Goal: Complete application form: Complete application form

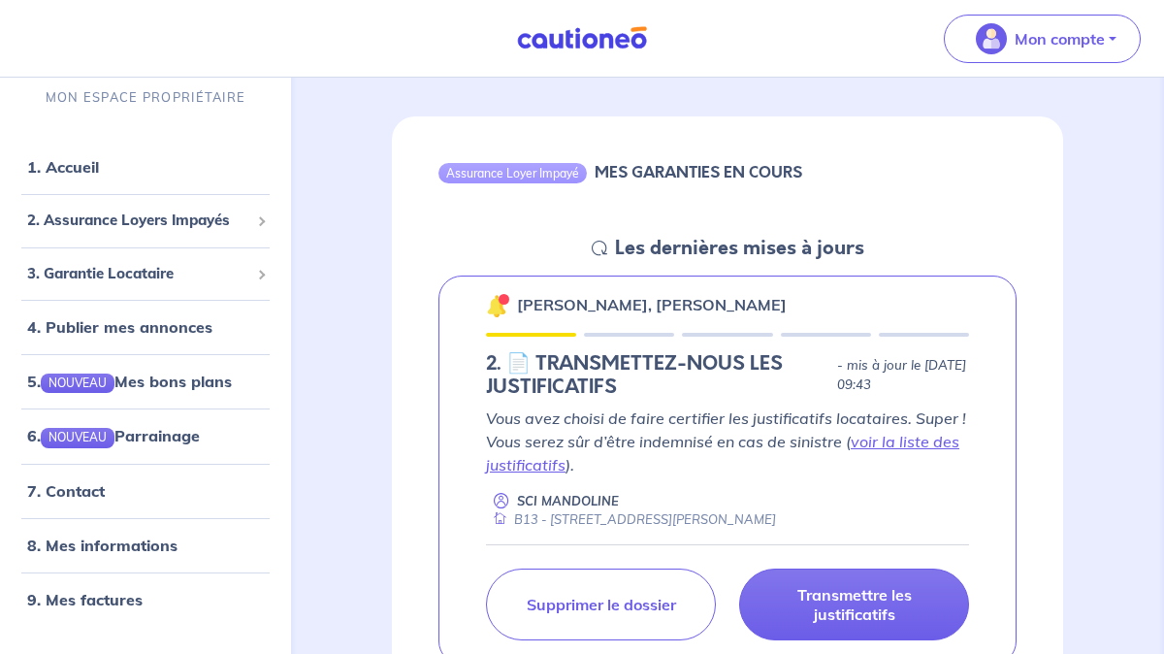
scroll to position [163, 0]
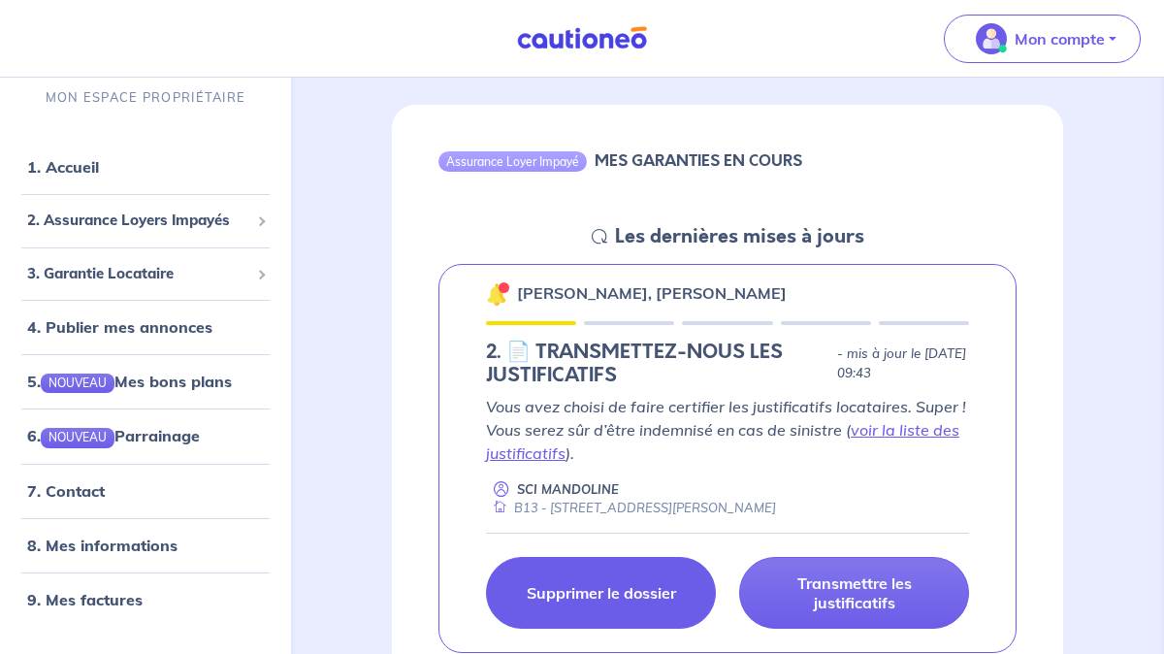
click at [568, 591] on p "Supprimer le dossier" at bounding box center [601, 592] width 149 height 19
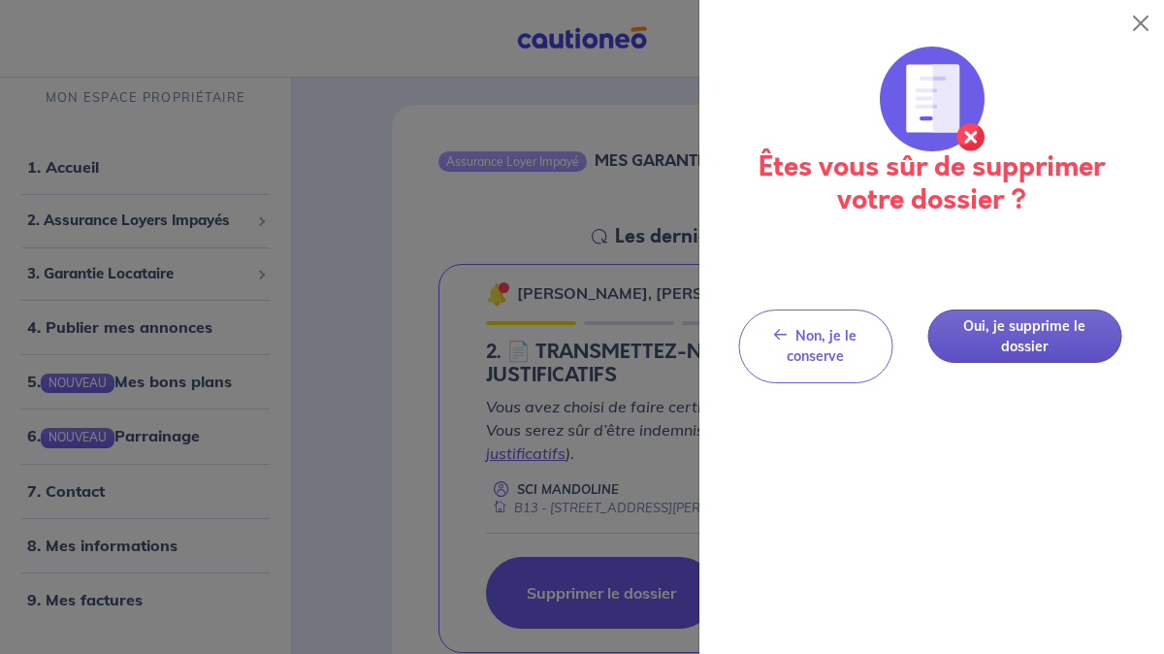
click at [1025, 340] on button "Oui, je supprime le dossier" at bounding box center [1024, 335] width 194 height 53
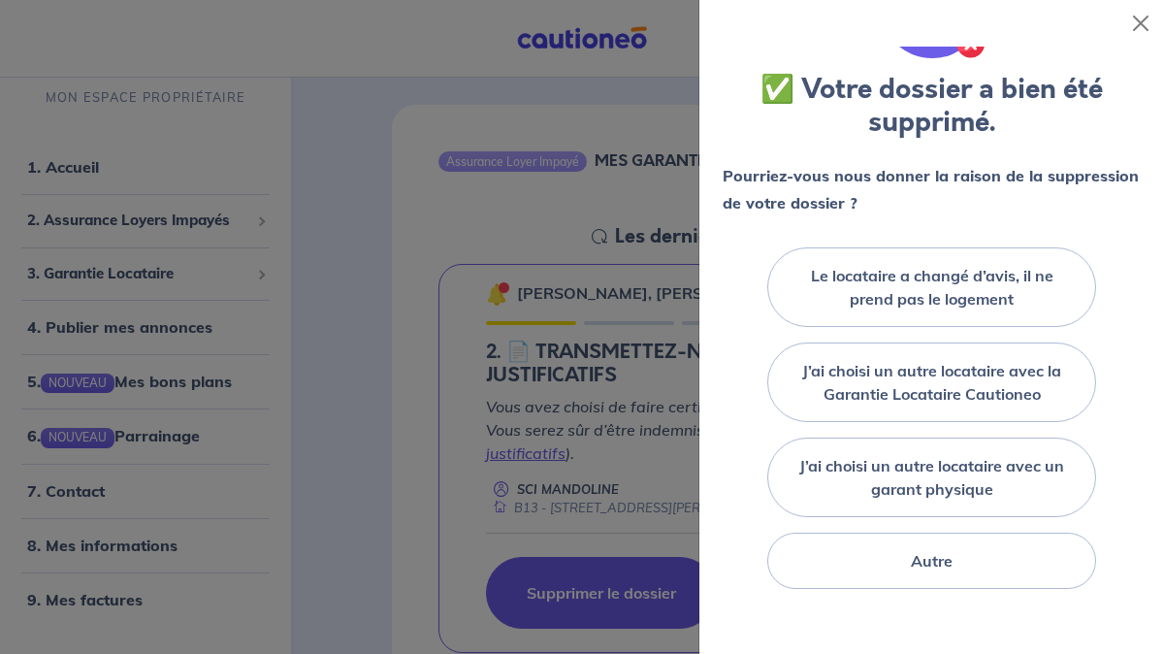
scroll to position [107, 0]
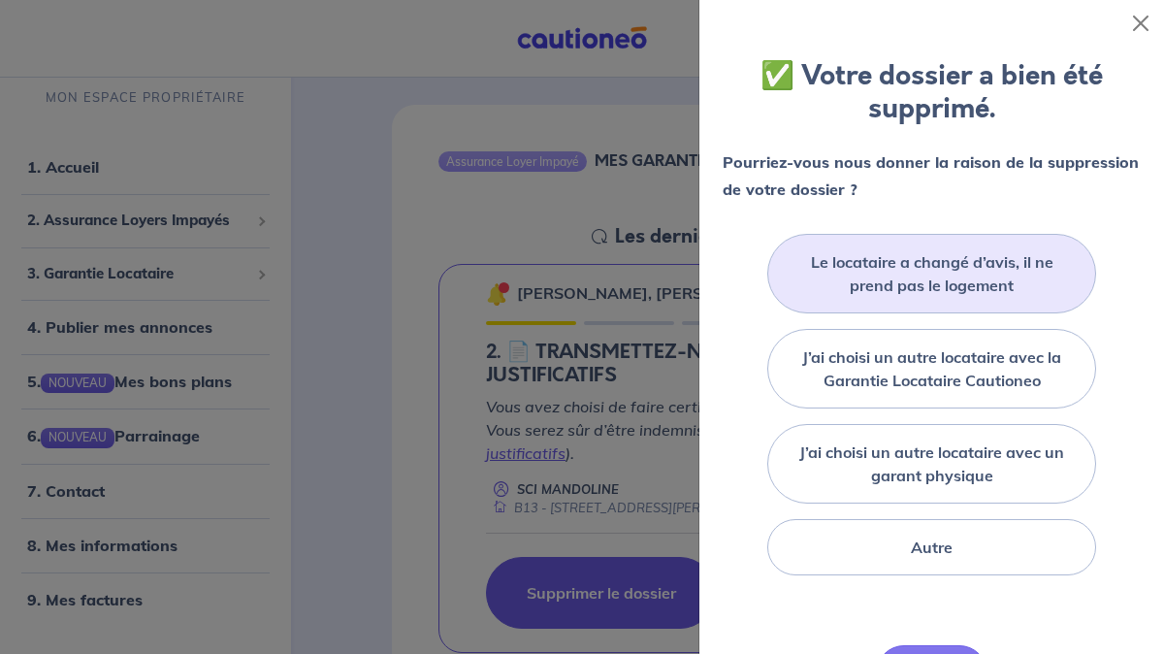
click at [935, 276] on label "Le locataire a changé d’avis, il ne prend pas le logement" at bounding box center [932, 273] width 280 height 47
click at [0, 0] on input "Le locataire a changé d’avis, il ne prend pas le logement" at bounding box center [0, 0] width 0 height 0
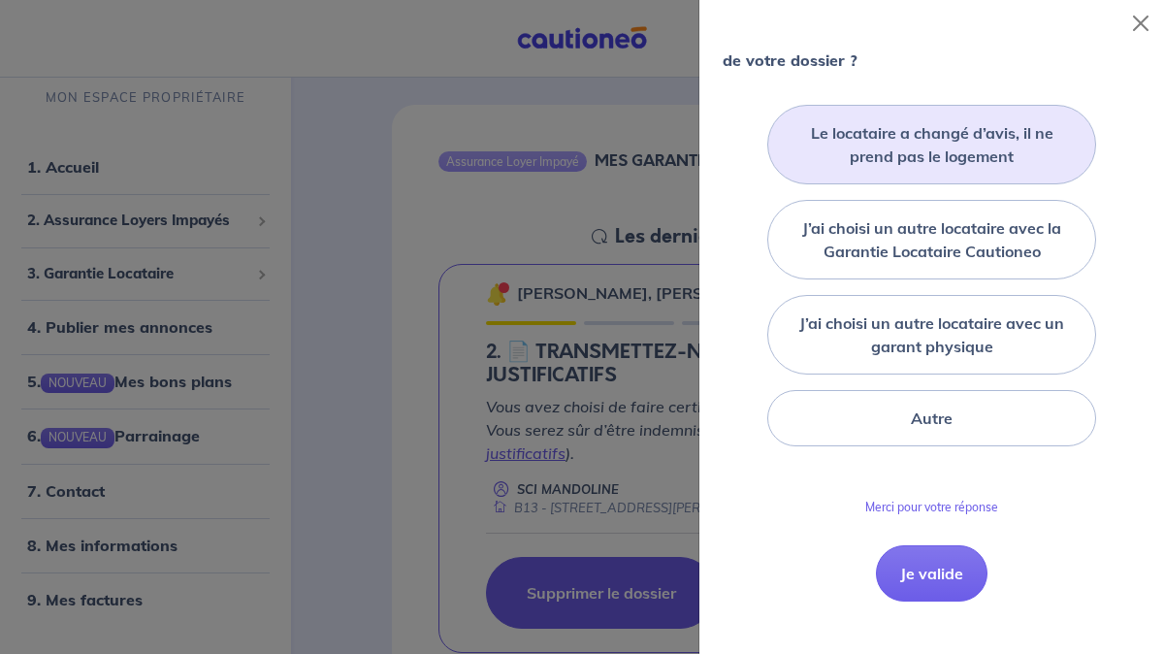
scroll to position [261, 0]
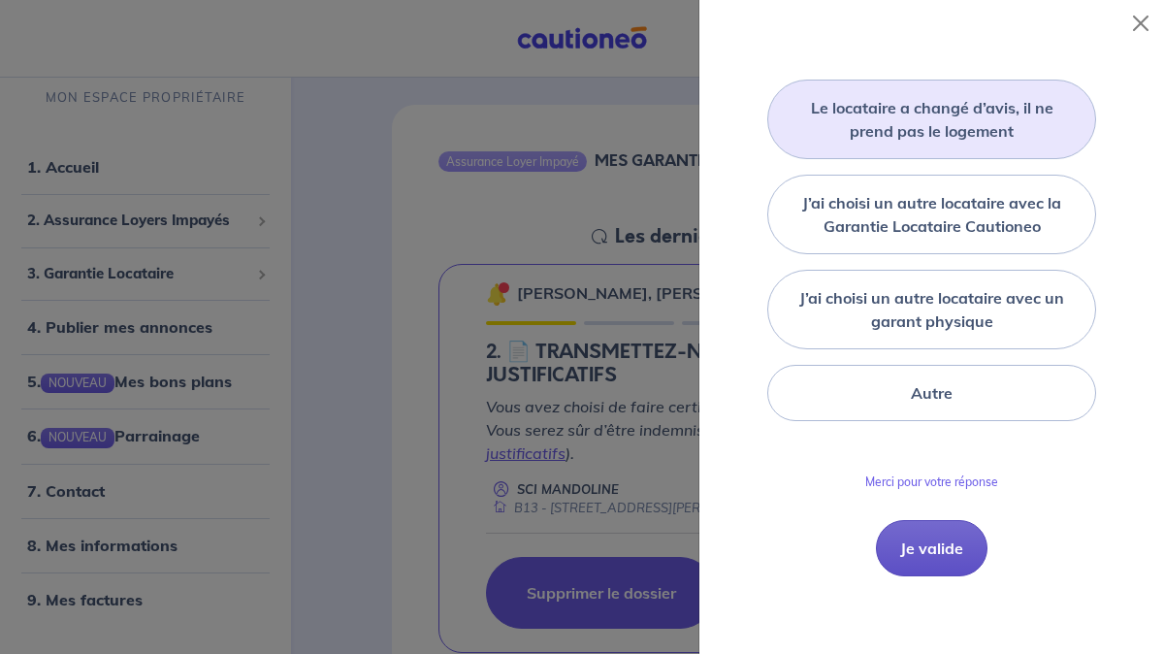
click at [926, 554] on button "Je valide" at bounding box center [932, 548] width 112 height 56
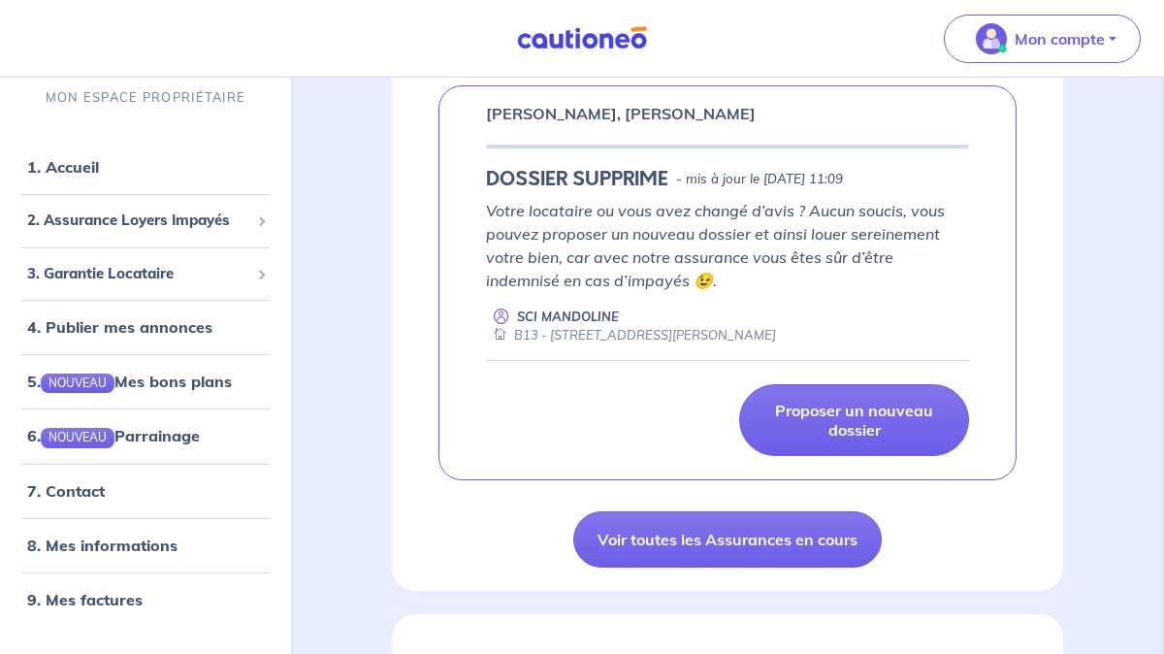
scroll to position [374, 0]
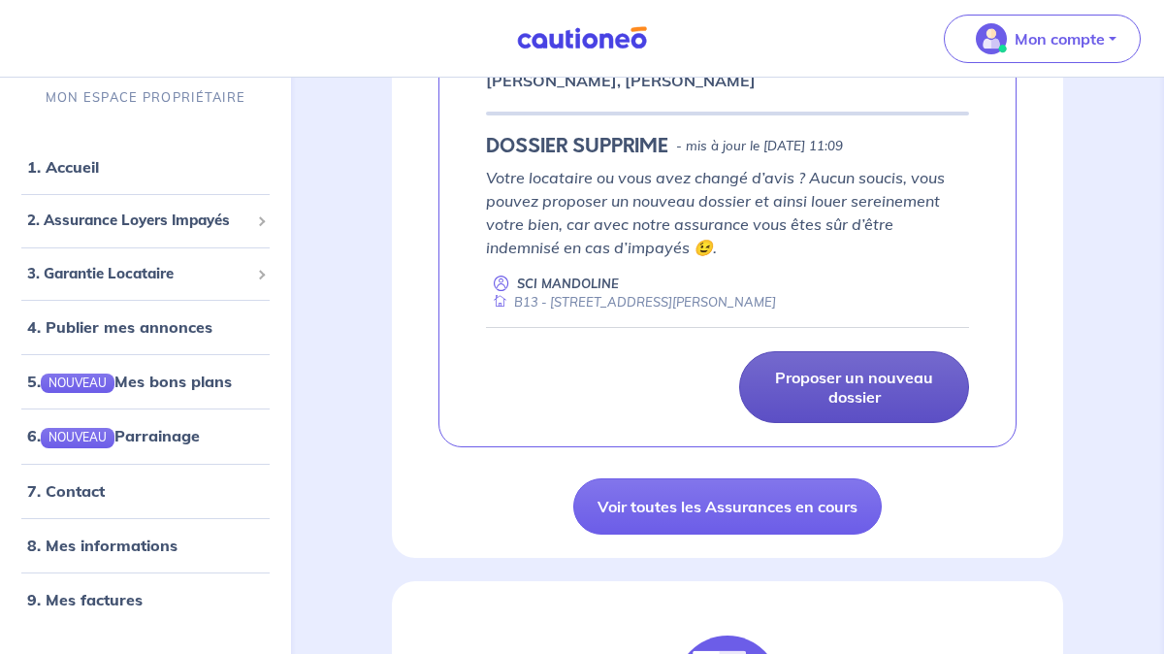
click at [864, 390] on p "Proposer un nouveau dossier" at bounding box center [854, 387] width 181 height 39
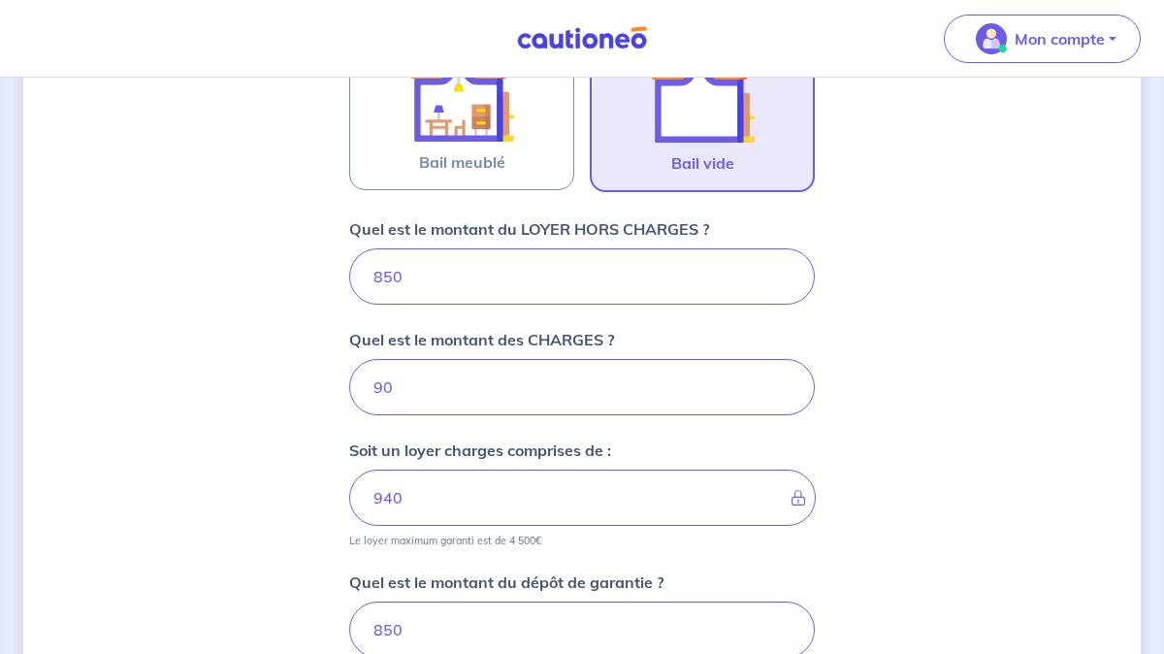
scroll to position [974, 0]
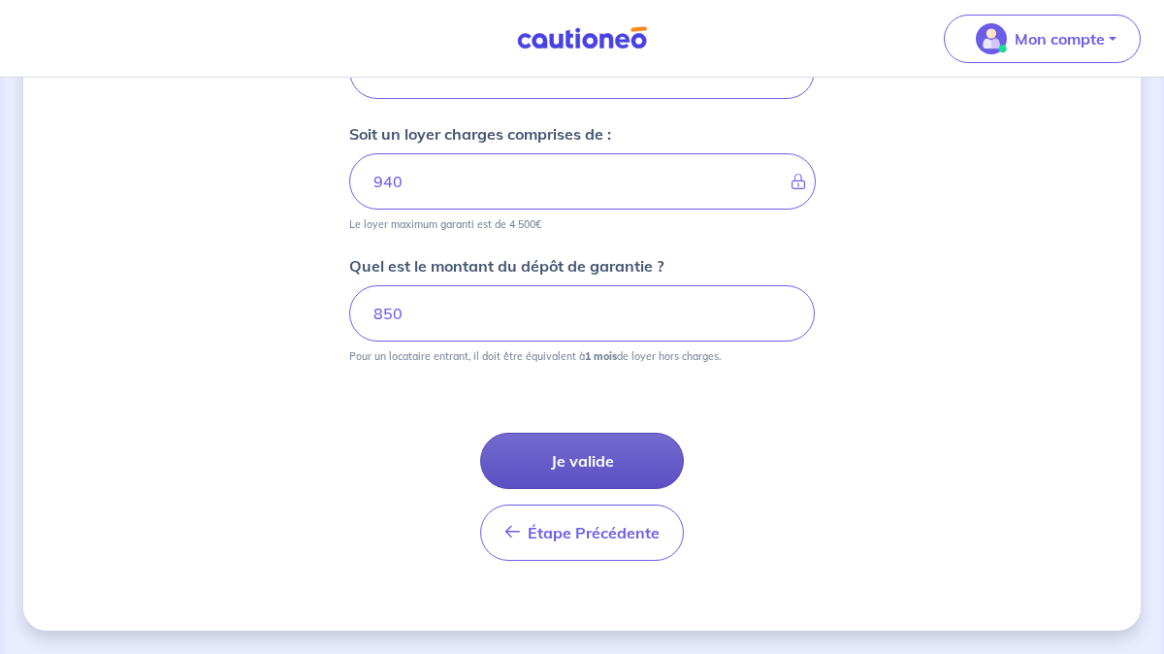
click at [566, 474] on button "Je valide" at bounding box center [582, 461] width 204 height 56
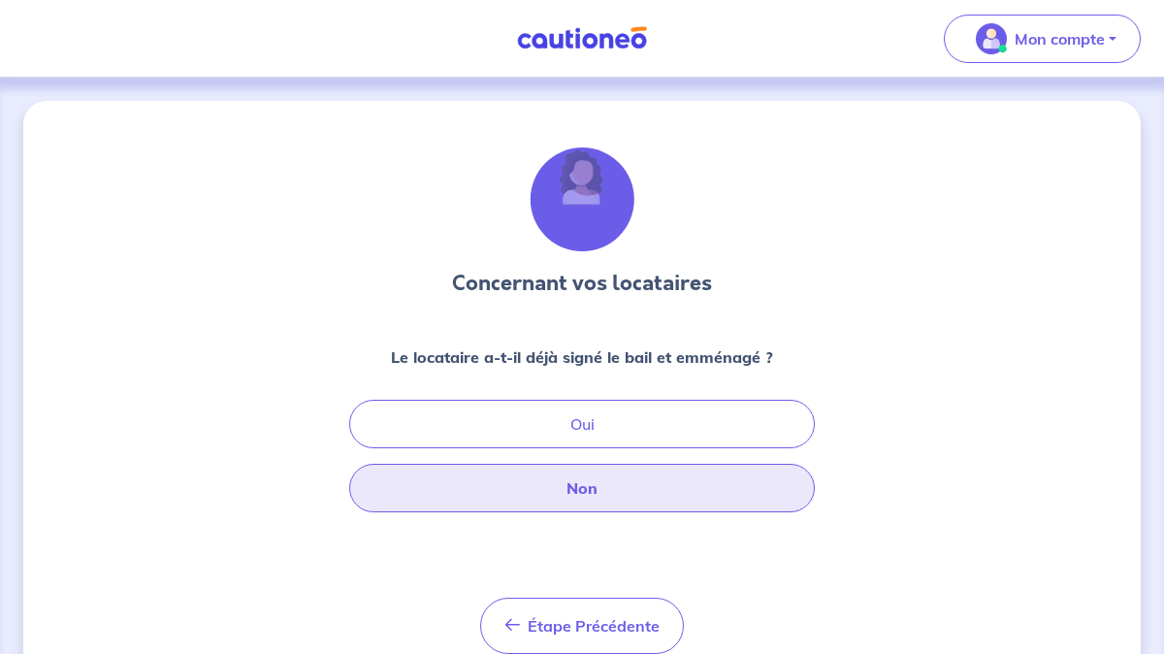
click at [578, 479] on button "Non" at bounding box center [582, 488] width 466 height 49
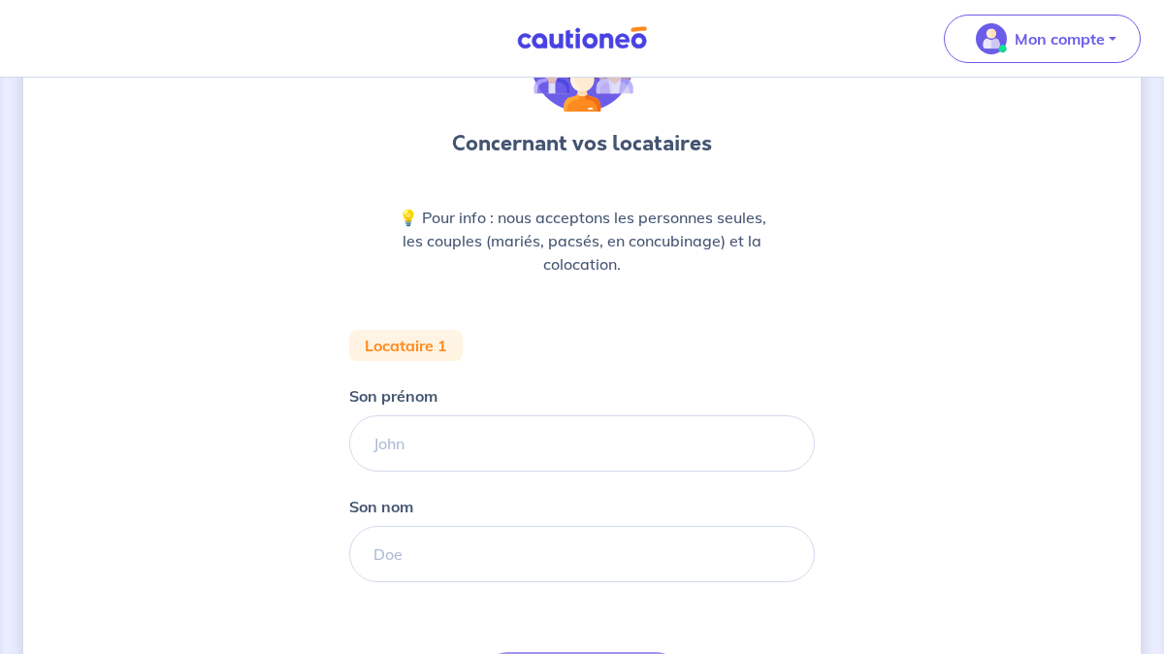
scroll to position [159, 0]
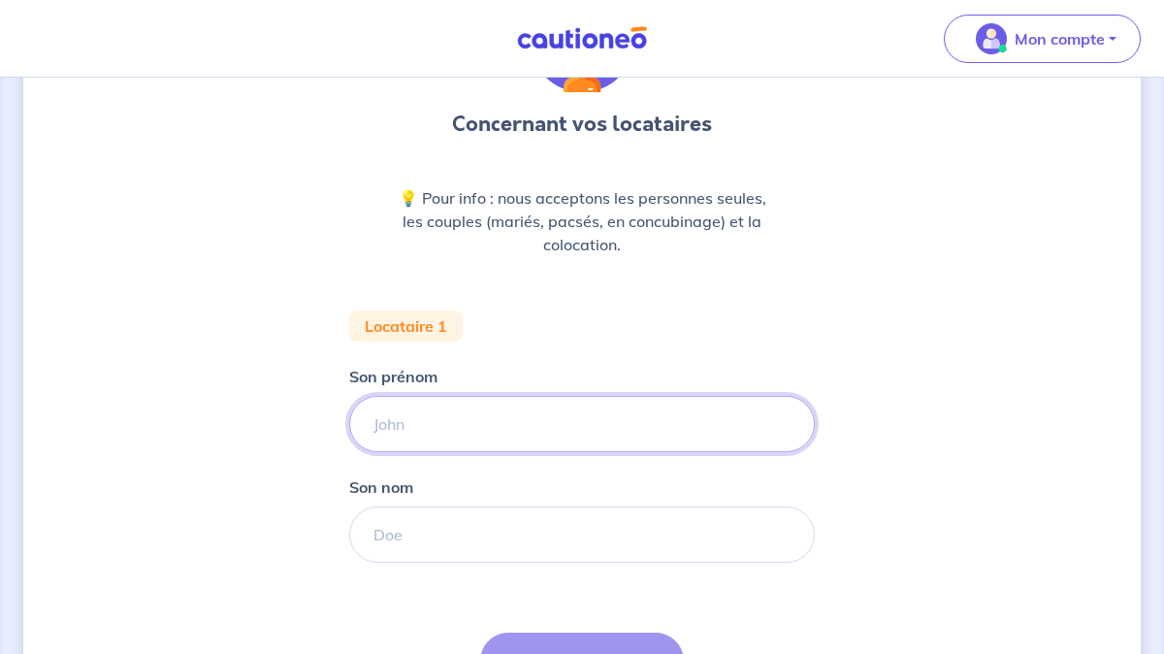
click at [522, 408] on input "Son prénom" at bounding box center [582, 424] width 466 height 56
type input "[PERSON_NAME]"
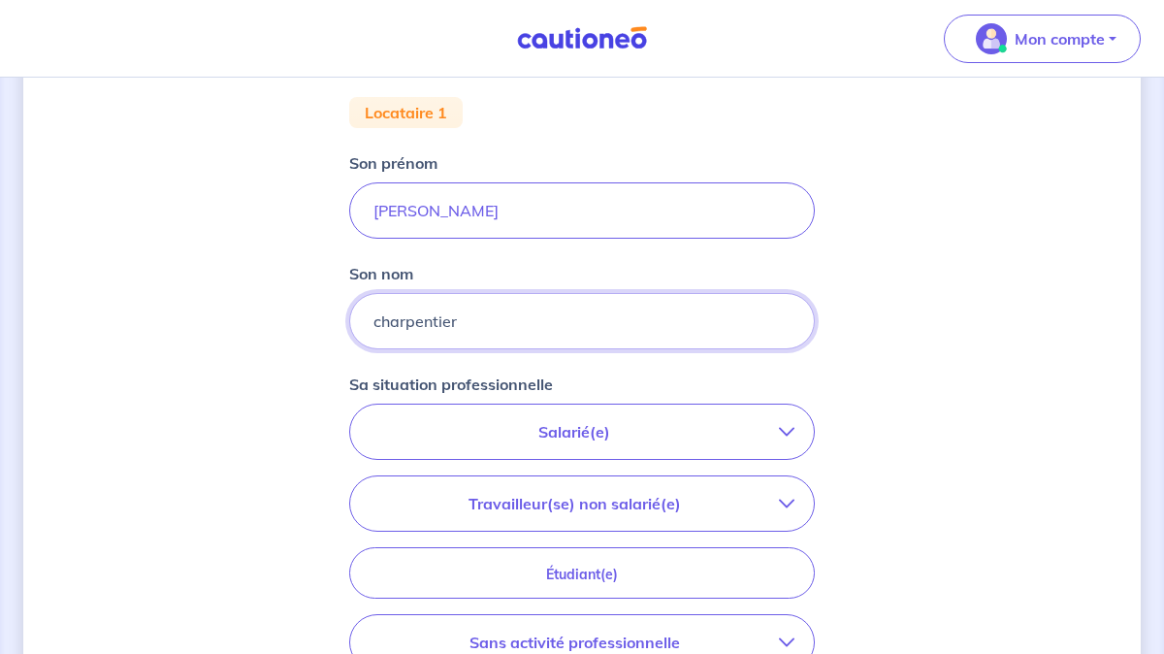
scroll to position [441, 0]
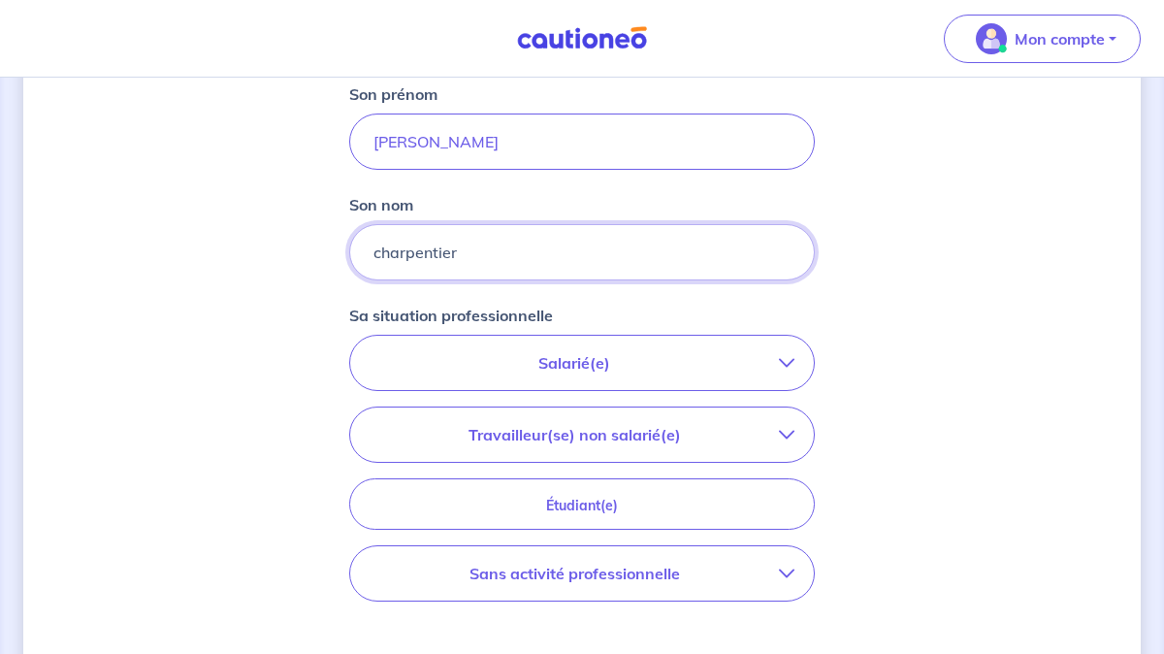
type input "charpentier"
click at [593, 441] on p "Travailleur(se) non salarié(e)" at bounding box center [574, 434] width 409 height 23
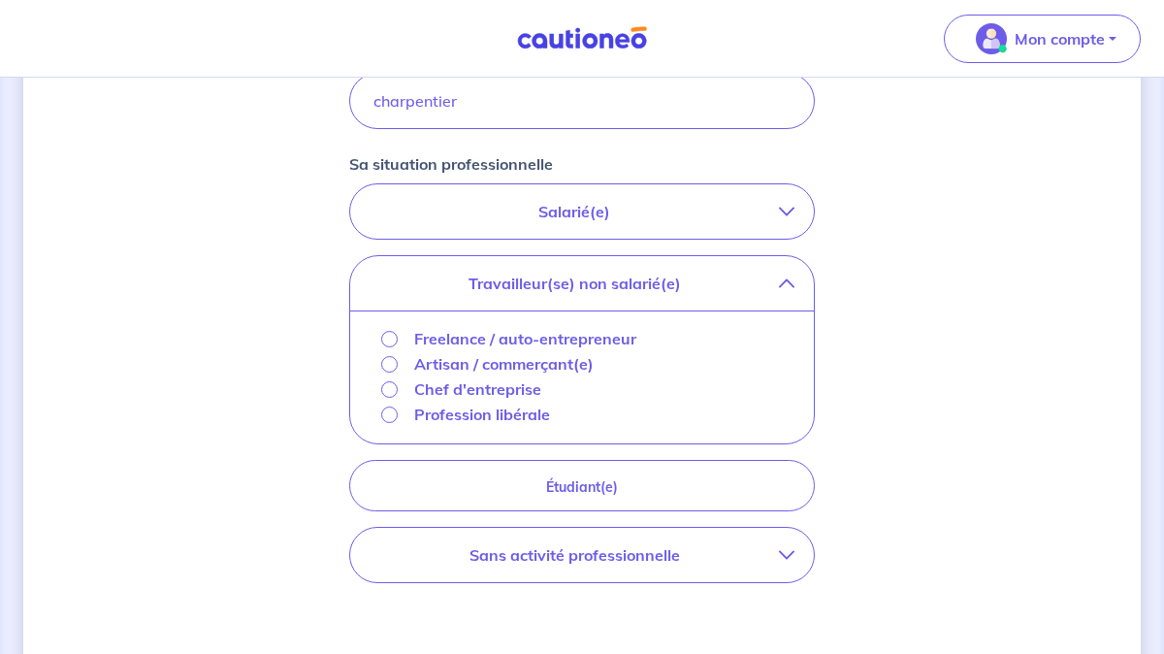
scroll to position [612, 0]
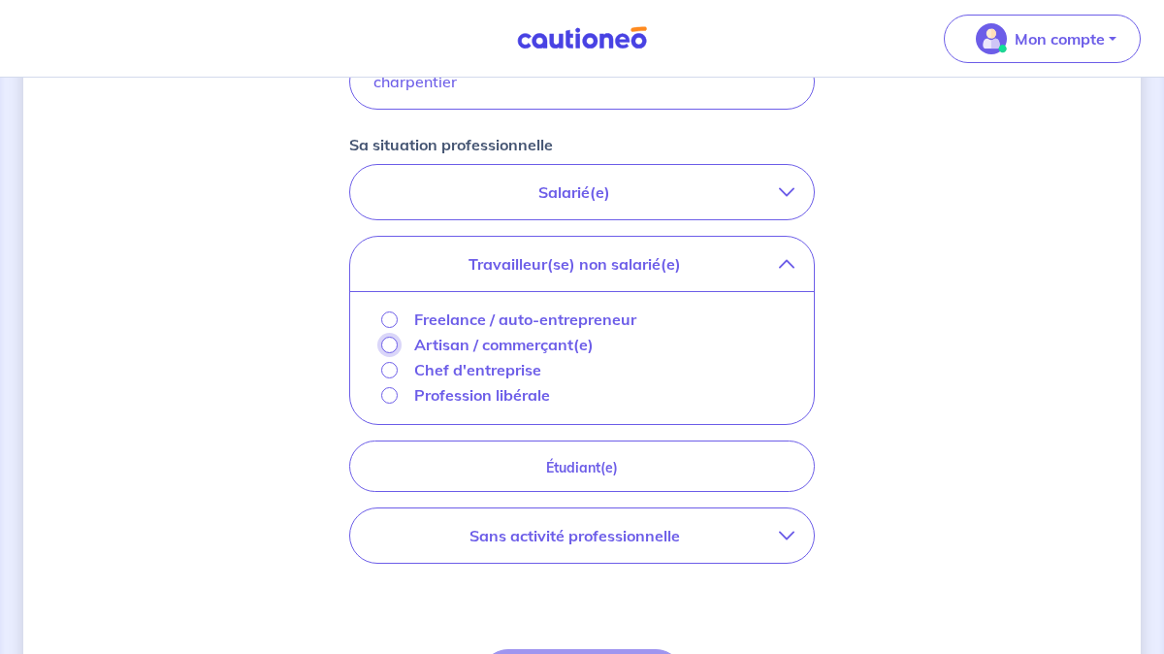
click at [388, 343] on input "Artisan / commerçant(e)" at bounding box center [389, 345] width 16 height 16
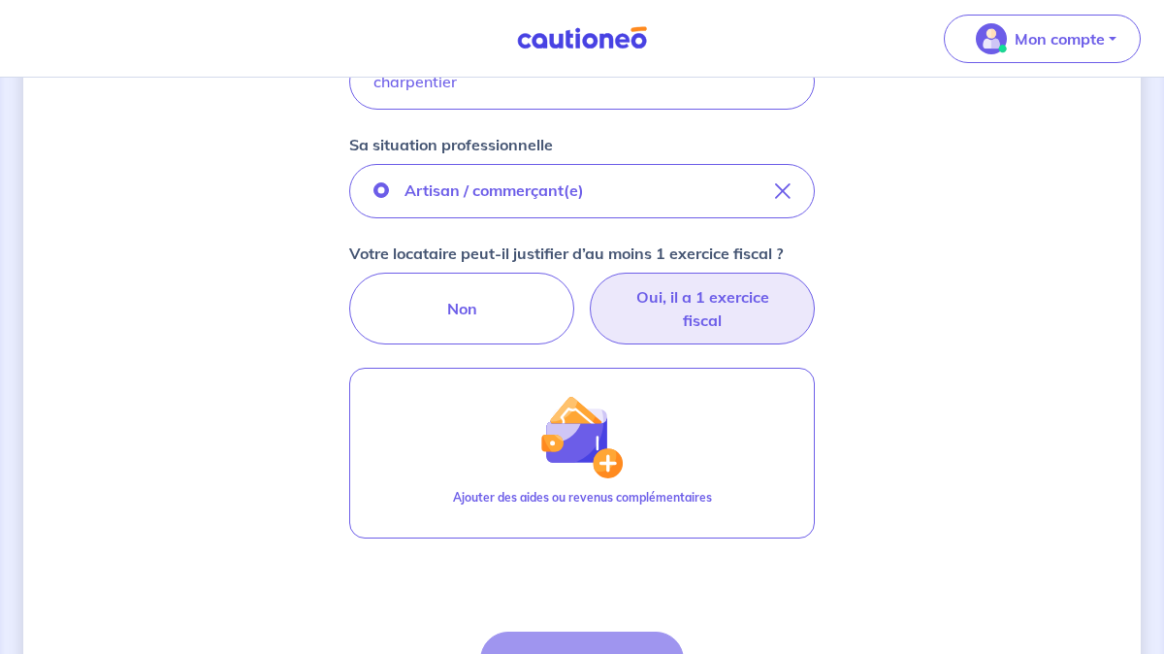
click at [721, 300] on label "Oui, il a 1 exercice fiscal" at bounding box center [702, 309] width 225 height 72
click at [589, 285] on input "Oui, il a 1 exercice fiscal" at bounding box center [582, 279] width 13 height 13
radio input "true"
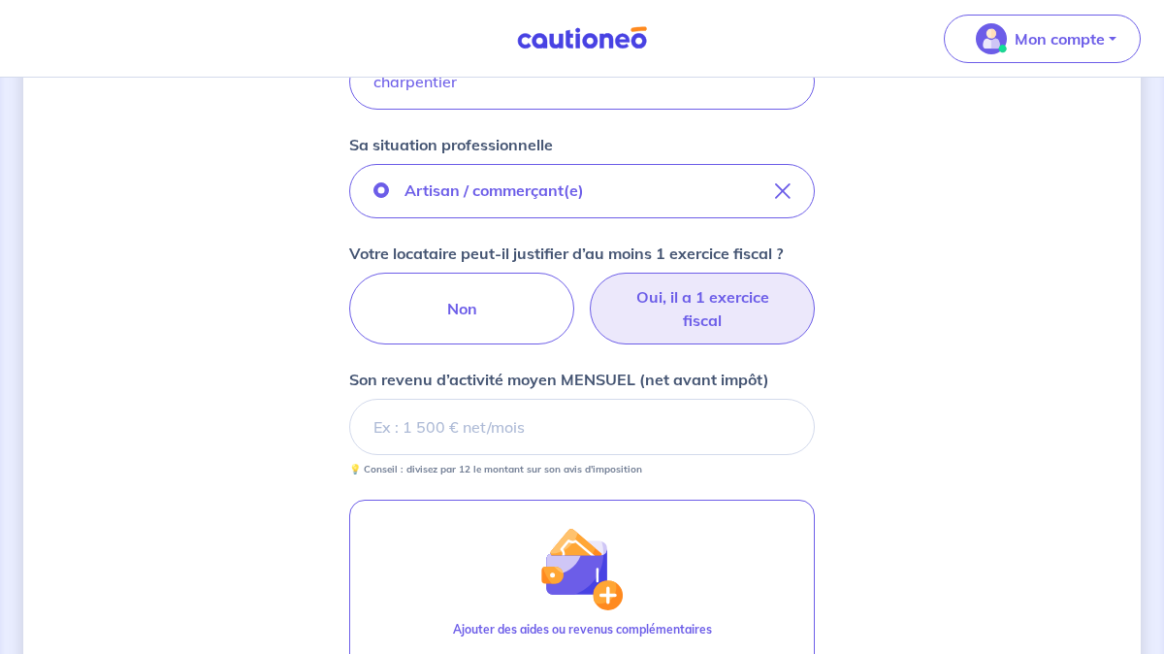
scroll to position [619, 0]
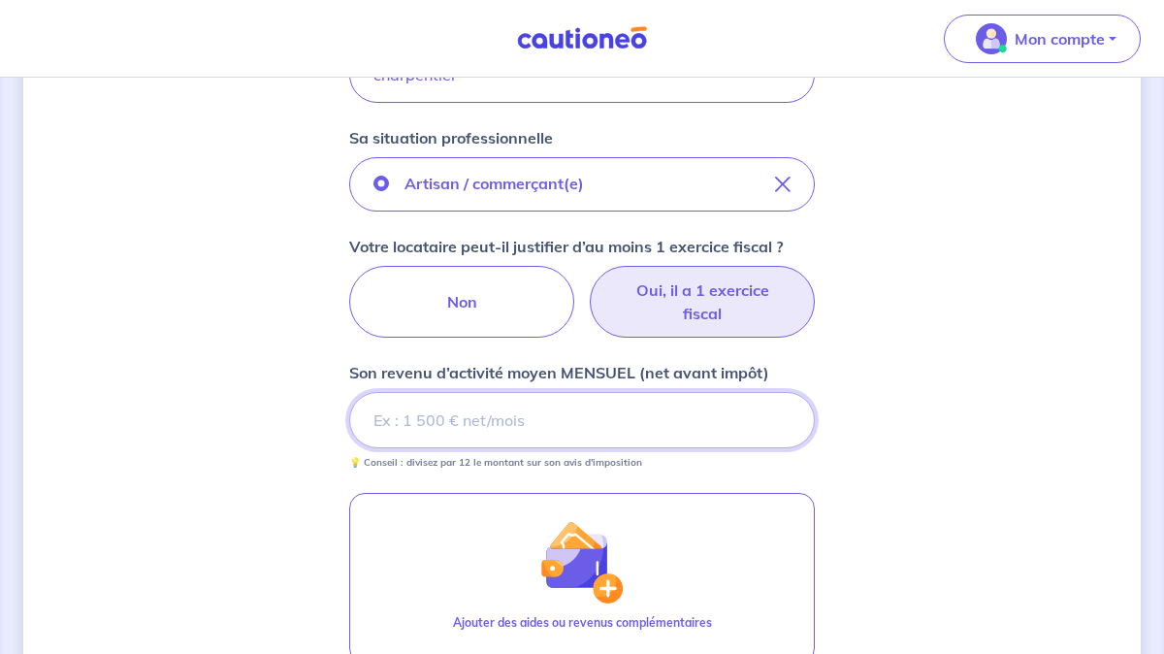
click at [497, 412] on input "Son revenu d’activité moyen MENSUEL (net avant impôt)" at bounding box center [582, 420] width 466 height 56
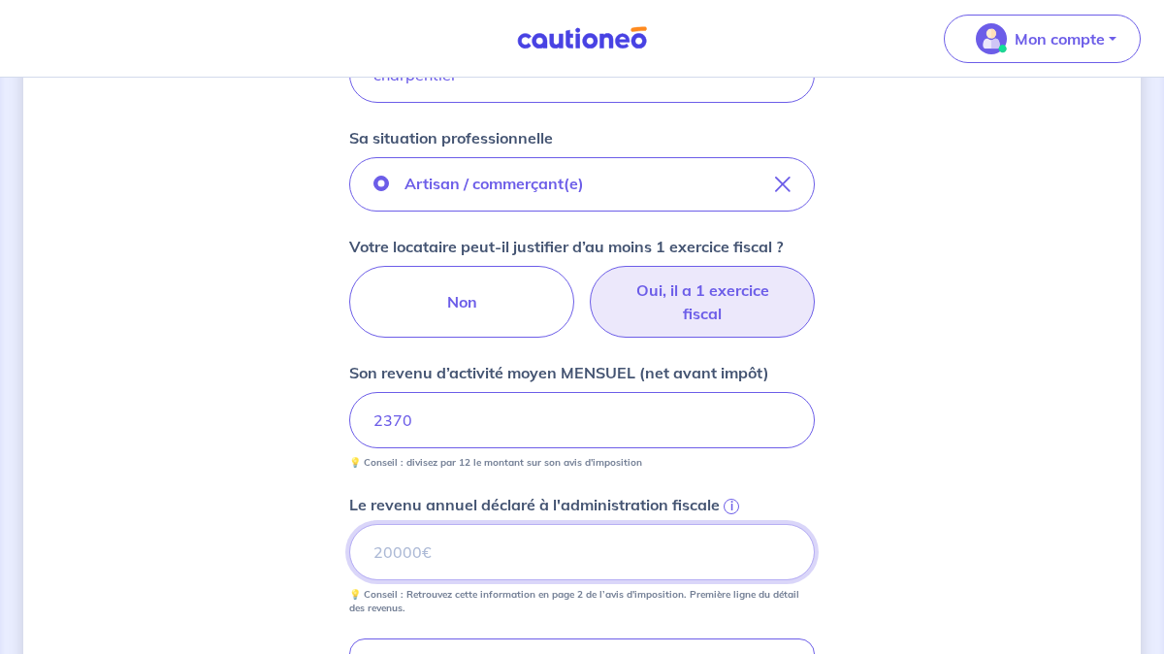
click at [555, 564] on input "Le revenu annuel déclaré à l'administration fiscale i" at bounding box center [582, 552] width 466 height 56
click at [732, 504] on span "i" at bounding box center [732, 507] width 16 height 16
click at [732, 524] on input "Le revenu annuel déclaré à l'administration fiscale i" at bounding box center [582, 552] width 466 height 56
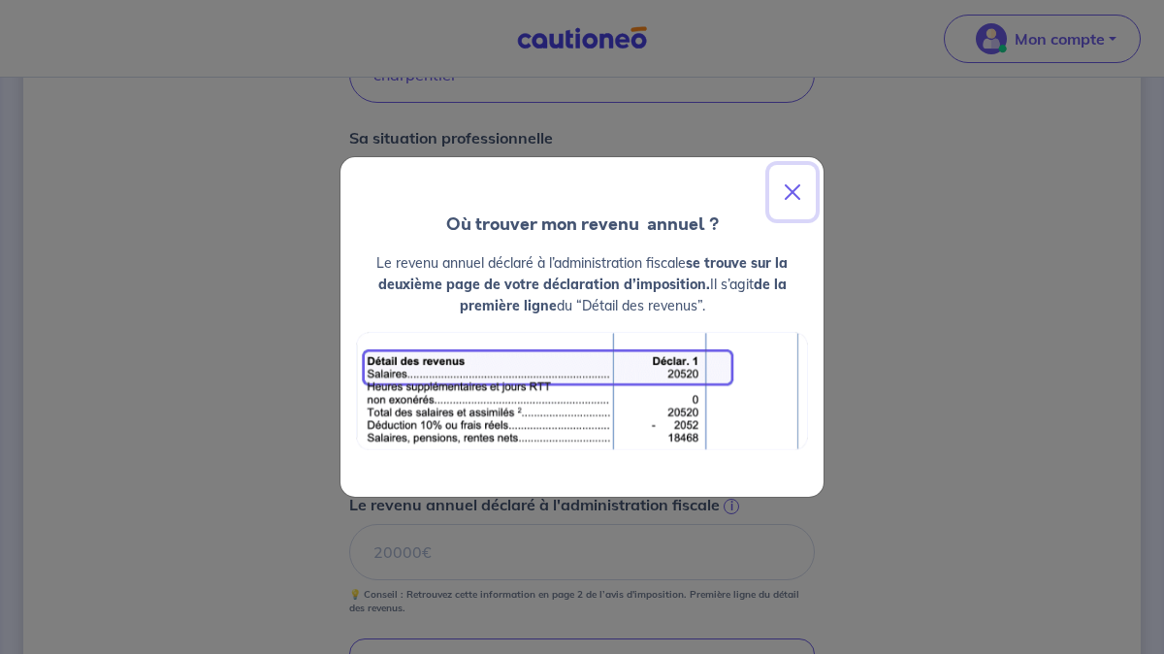
click at [790, 192] on button "Close" at bounding box center [792, 192] width 47 height 54
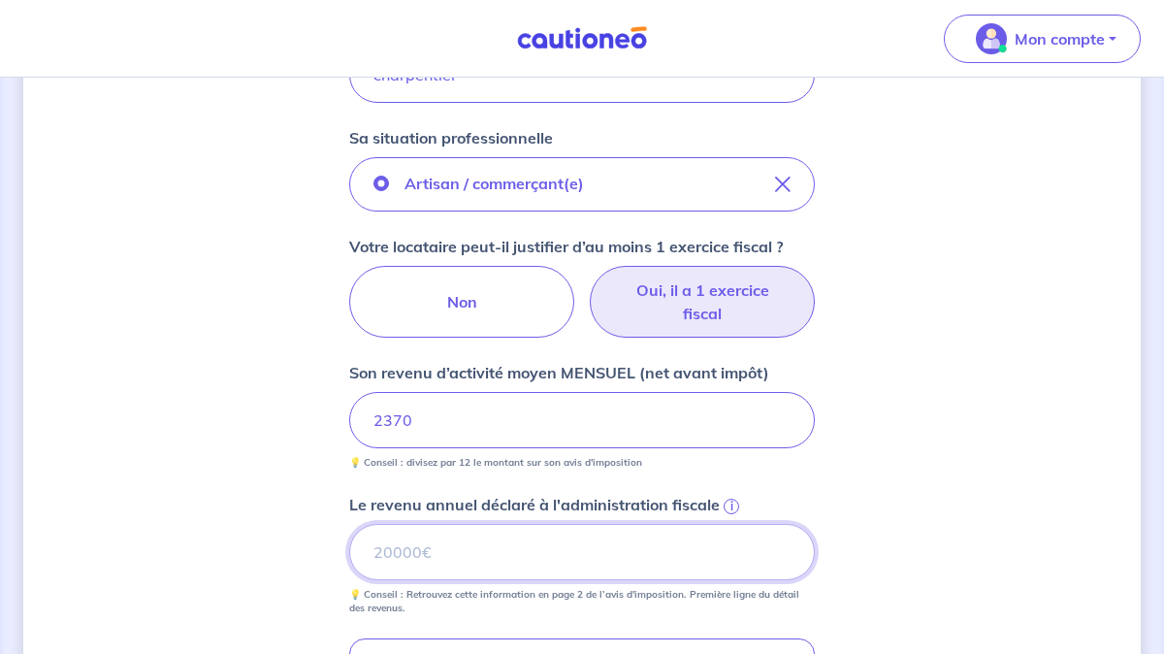
click at [417, 559] on input "Le revenu annuel déclaré à l'administration fiscale i" at bounding box center [582, 552] width 466 height 56
type input "19308"
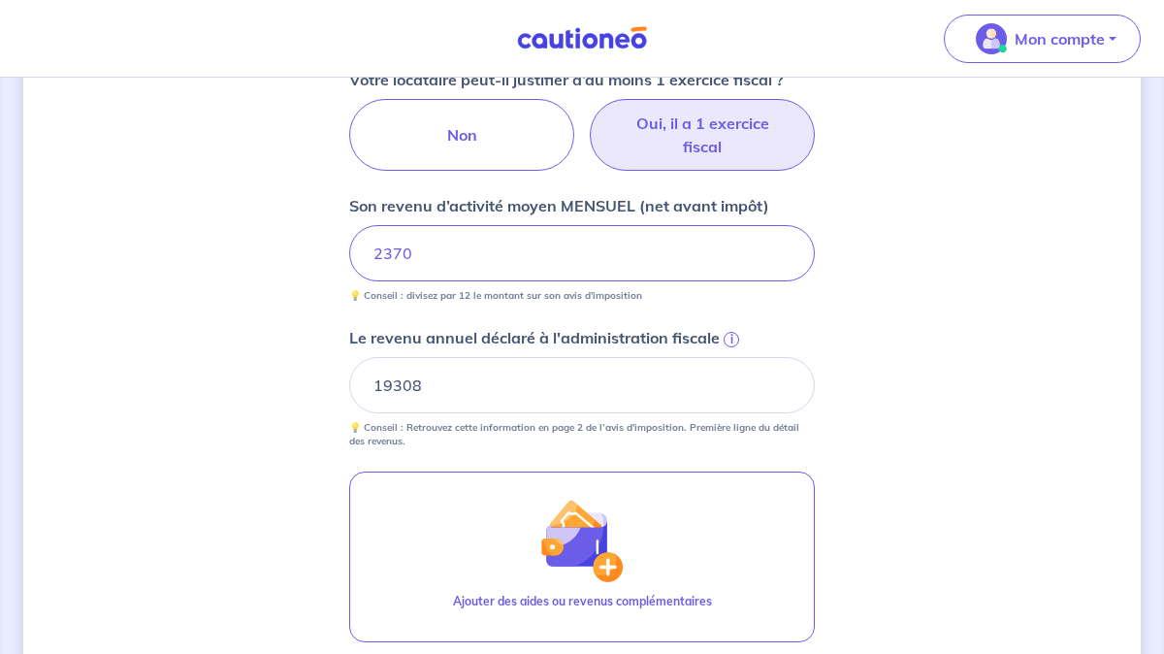
scroll to position [1089, 0]
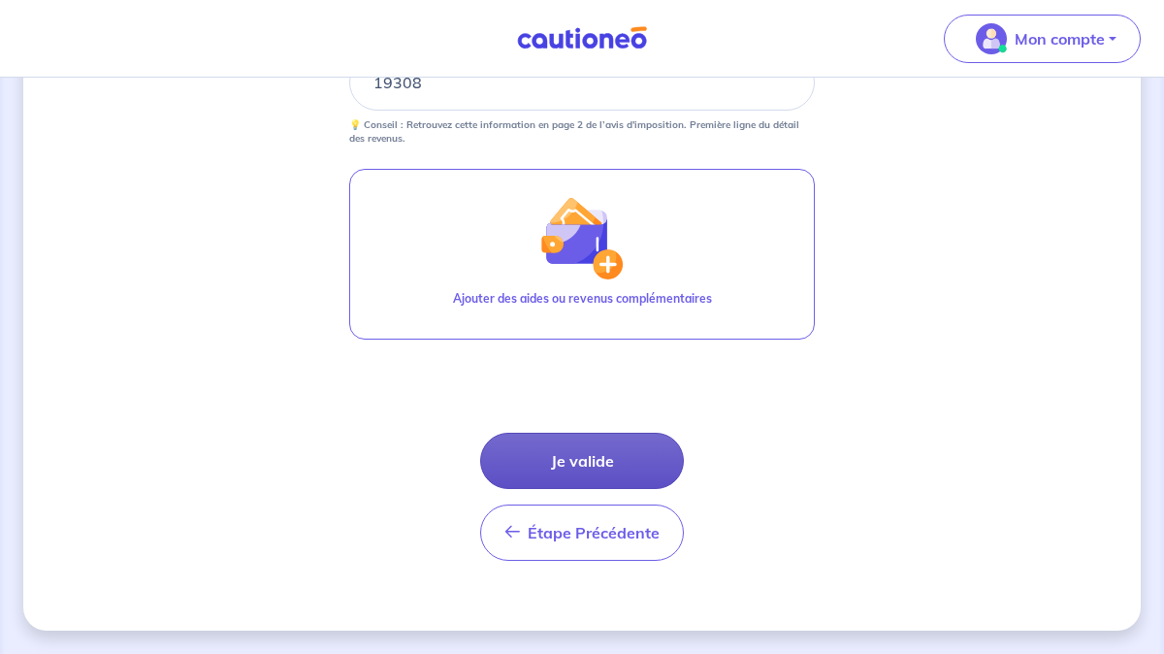
click at [564, 450] on button "Je valide" at bounding box center [582, 461] width 204 height 56
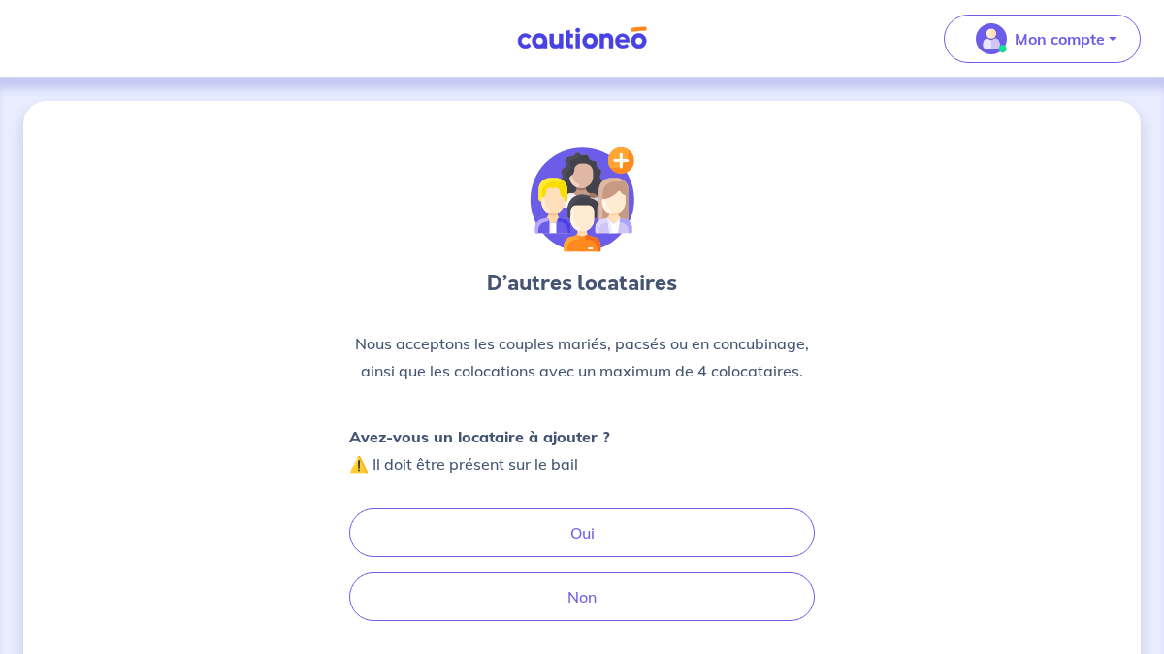
scroll to position [71, 0]
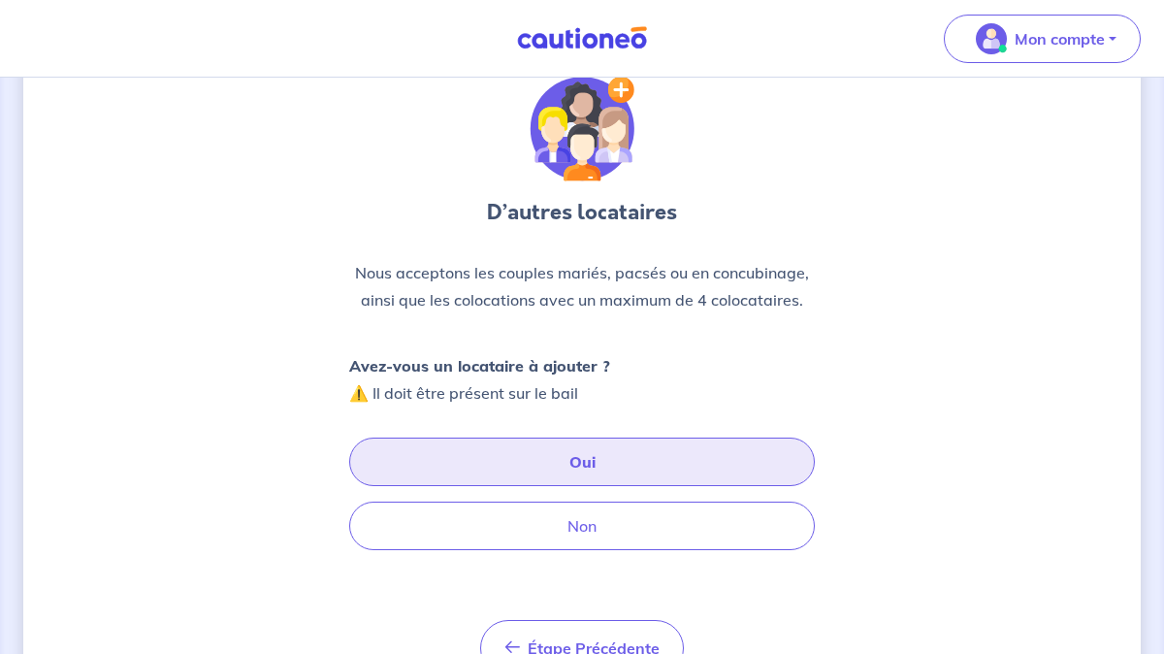
click at [540, 474] on button "Oui" at bounding box center [582, 462] width 466 height 49
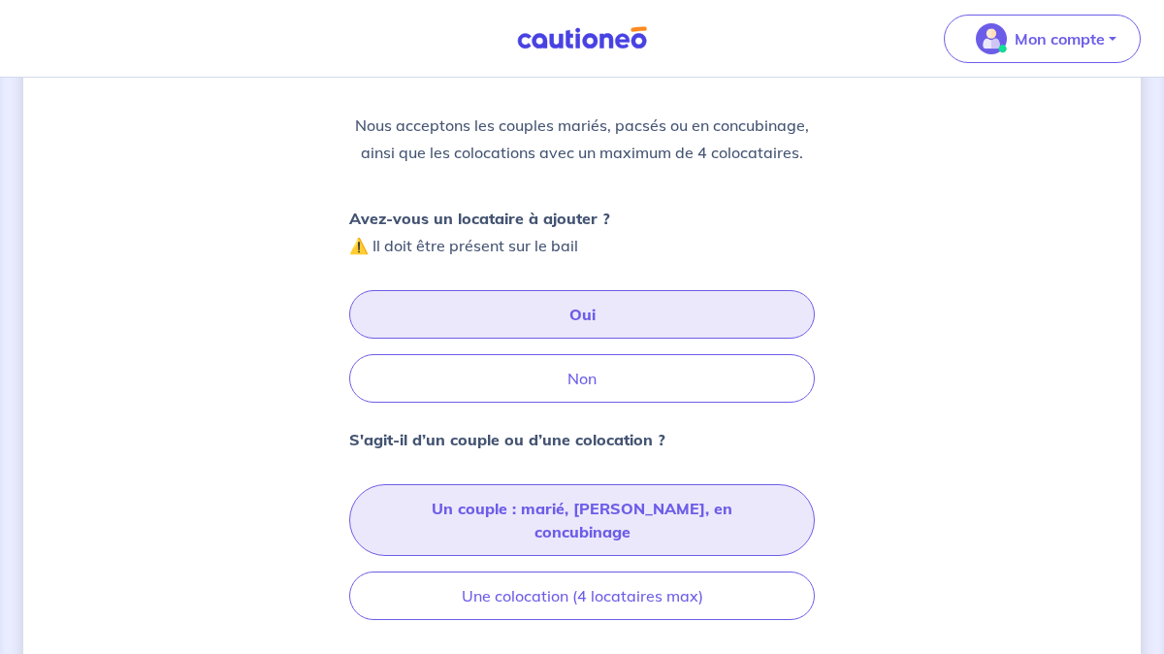
click at [484, 520] on button "Un couple : marié, [PERSON_NAME], en concubinage" at bounding box center [582, 520] width 466 height 72
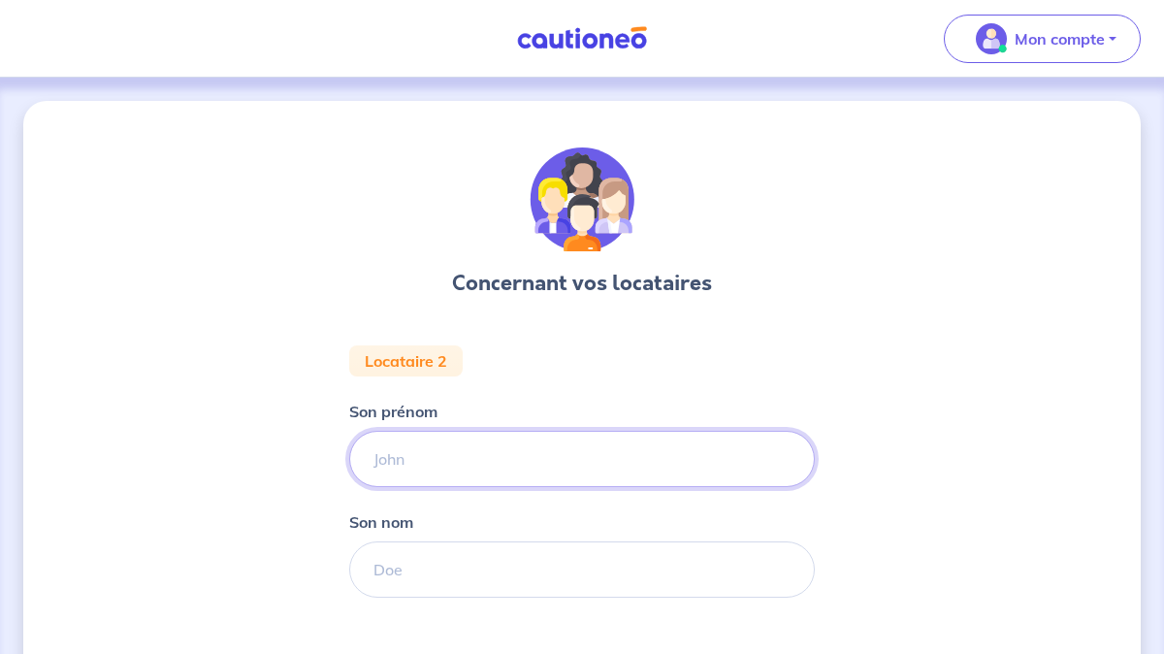
click at [480, 458] on input "Son prénom" at bounding box center [582, 459] width 466 height 56
type input "w"
type input "lazare"
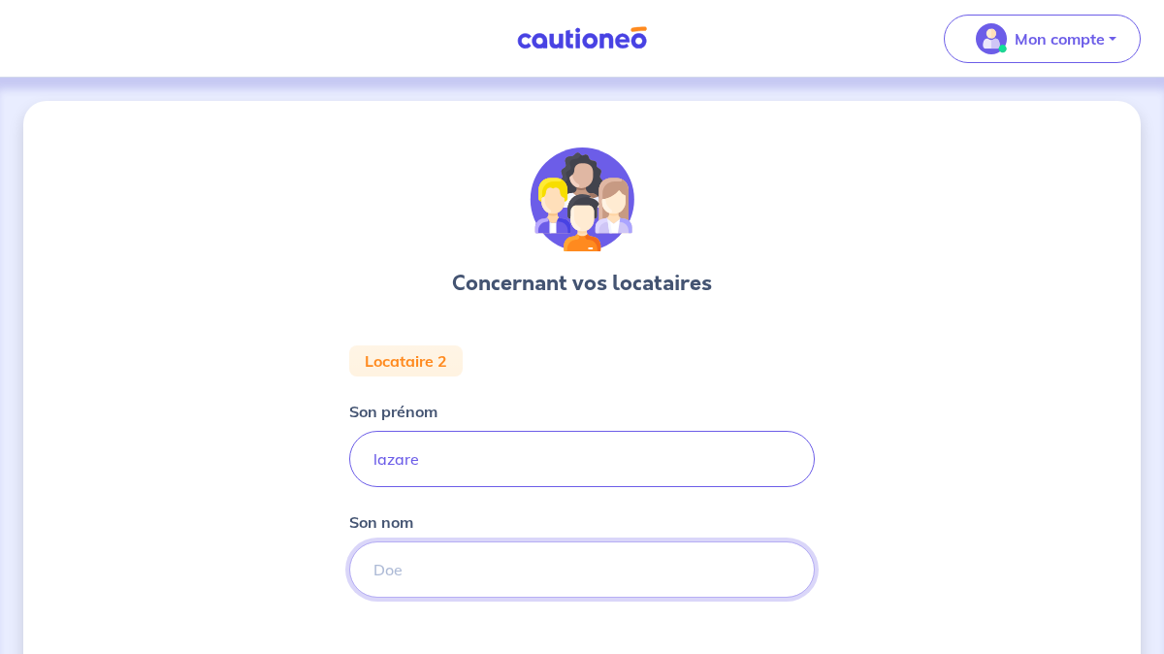
click at [398, 586] on input "Son nom" at bounding box center [582, 569] width 466 height 56
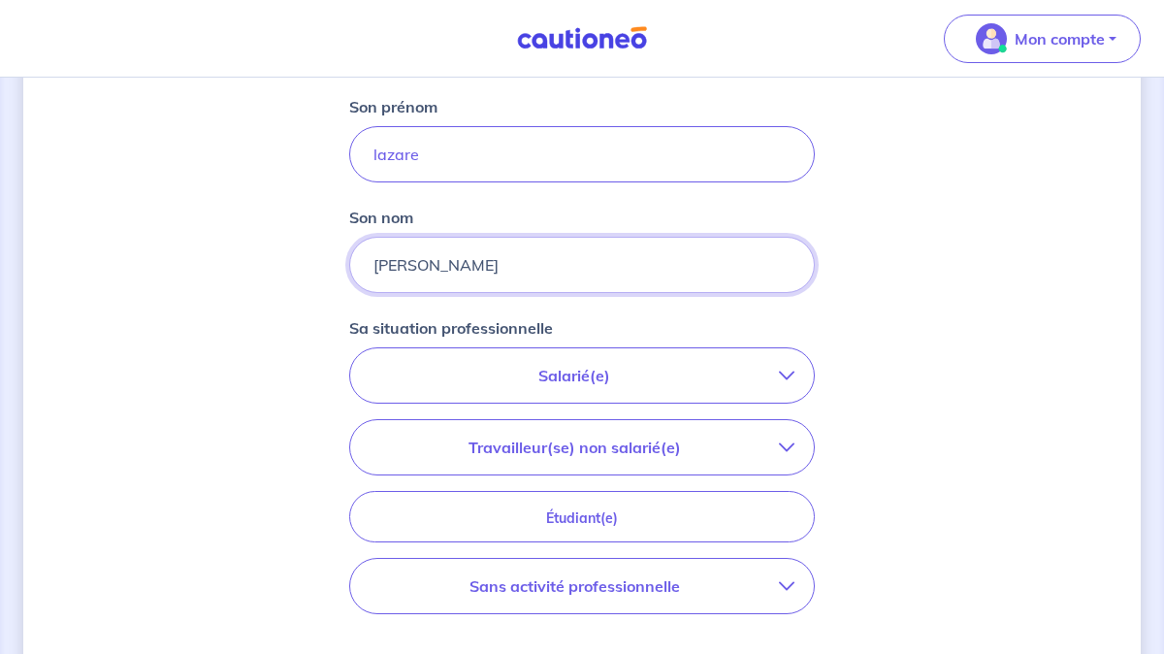
scroll to position [415, 0]
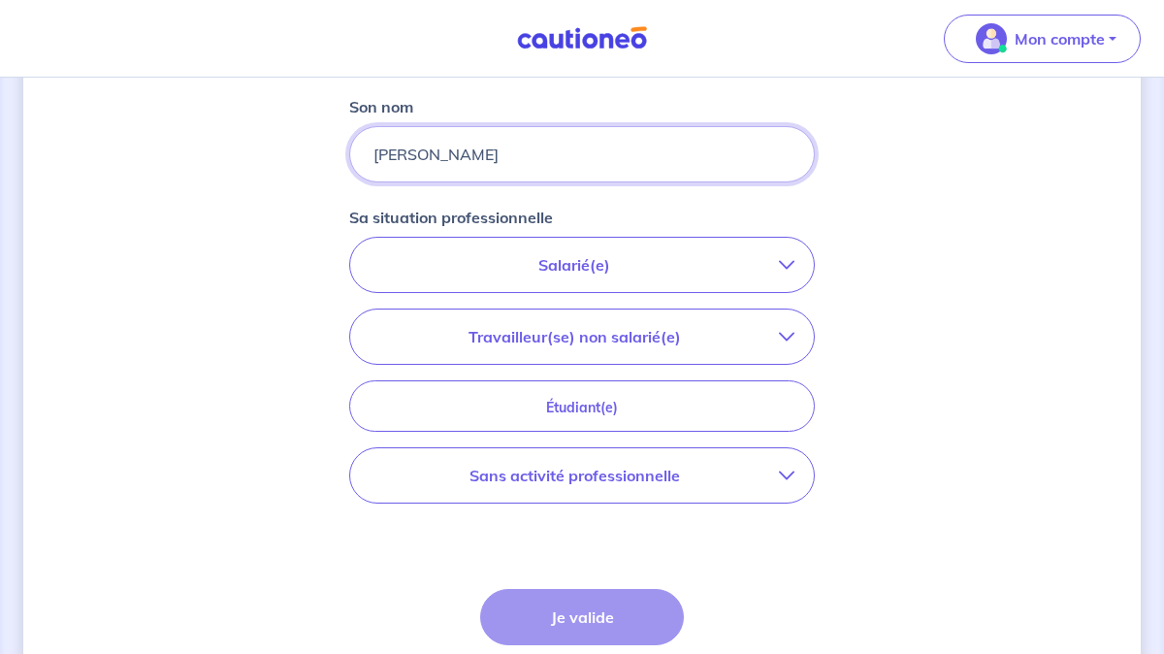
type input "[PERSON_NAME]"
click at [624, 480] on p "Sans activité professionnelle" at bounding box center [574, 475] width 409 height 23
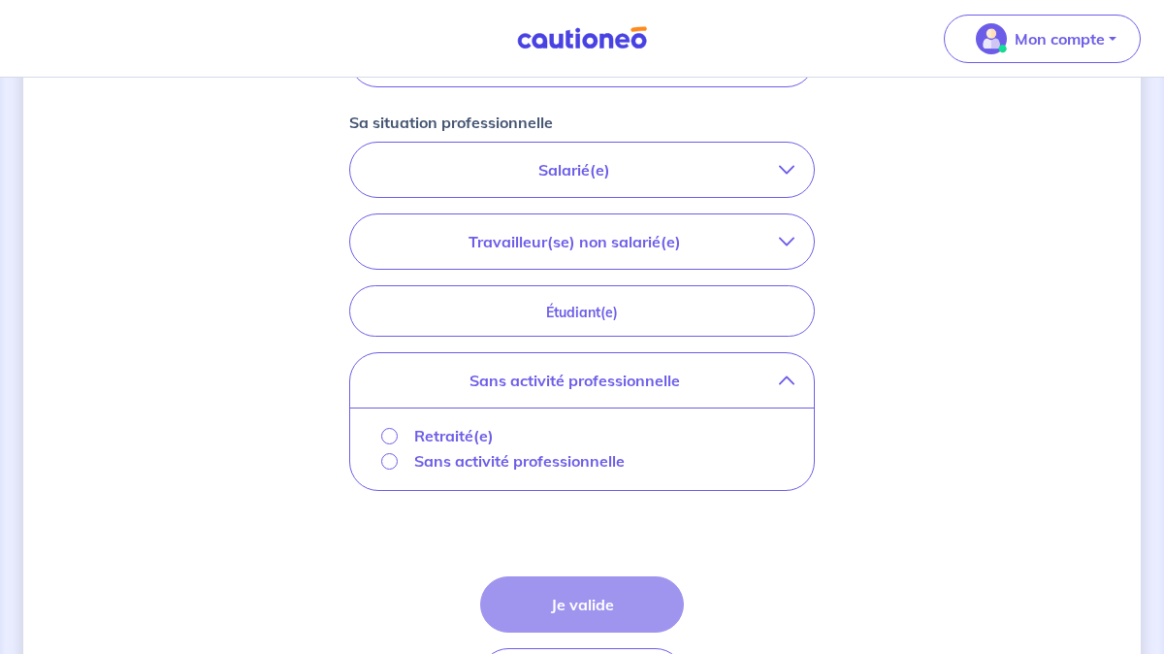
scroll to position [529, 0]
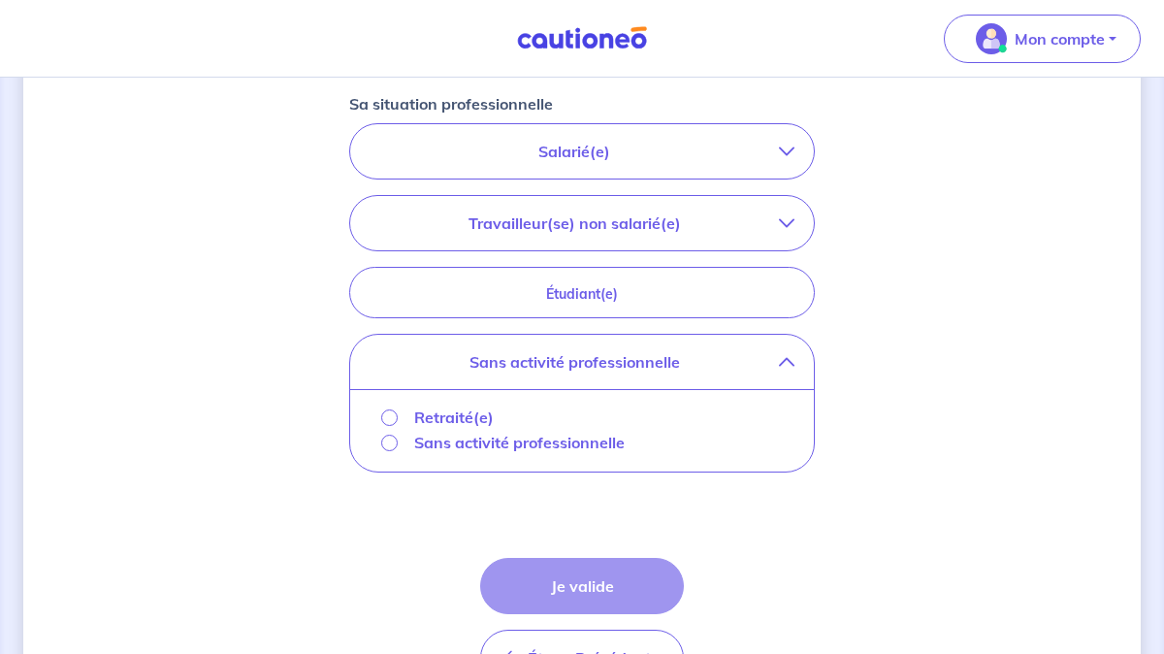
click at [540, 442] on p "Sans activité professionnelle" at bounding box center [519, 442] width 211 height 23
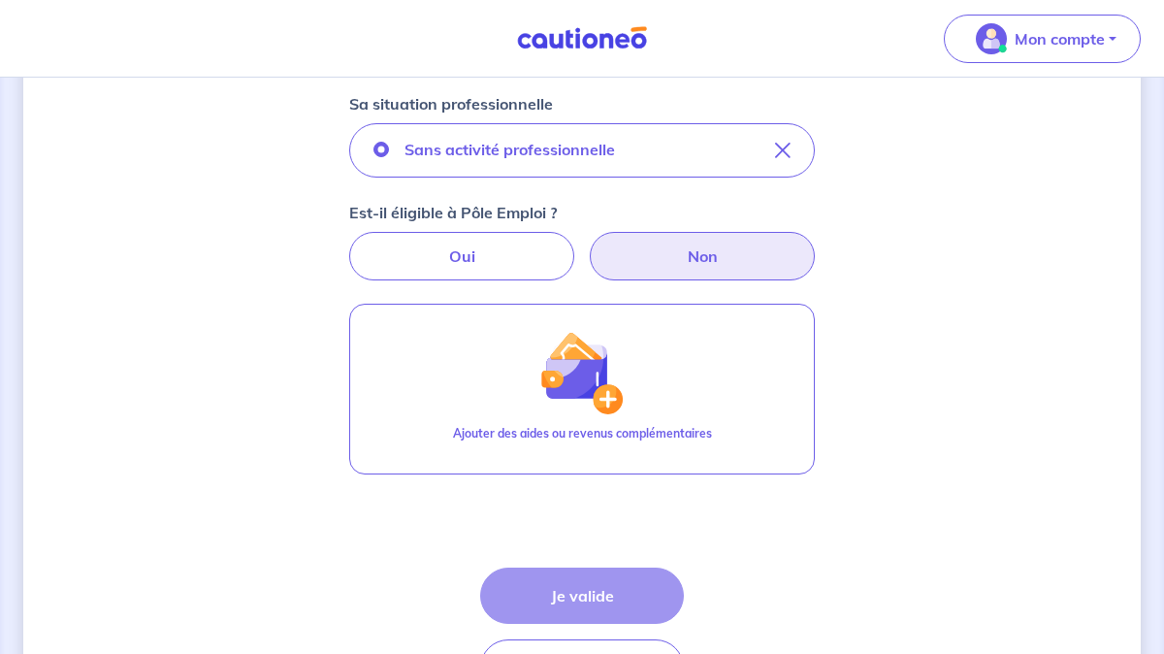
click at [716, 259] on label "Non" at bounding box center [702, 256] width 225 height 49
click at [589, 244] on input "Non" at bounding box center [582, 238] width 13 height 13
radio input "true"
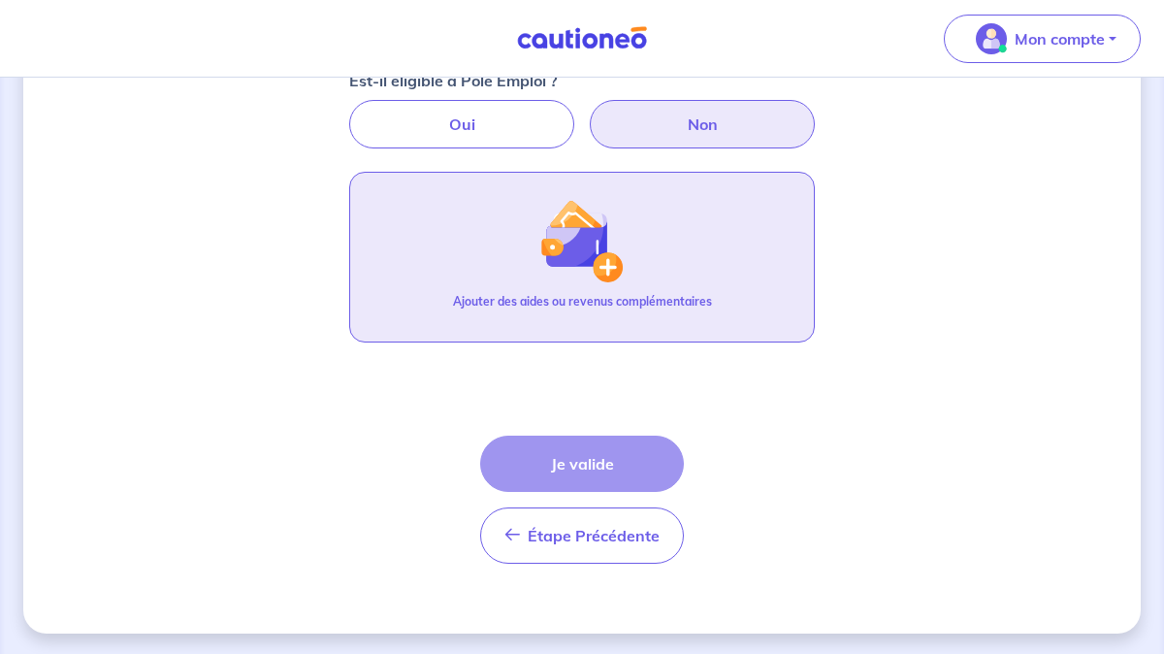
scroll to position [664, 0]
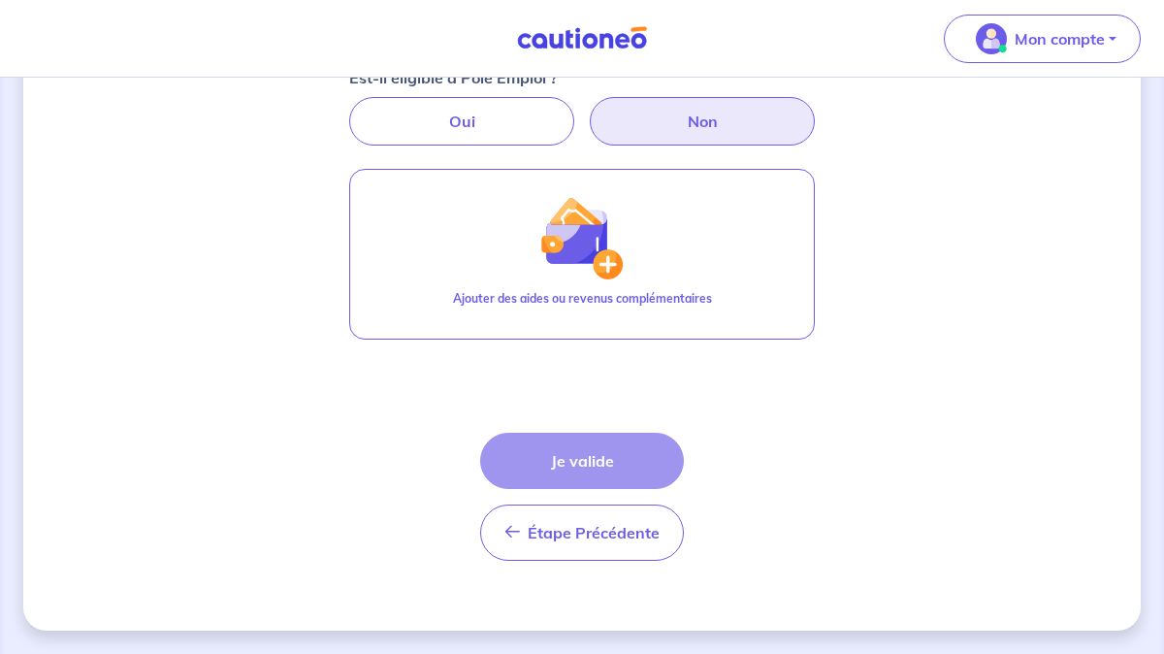
click at [577, 455] on div "Étape Précédente Précédent Je valide Je valide" at bounding box center [582, 497] width 204 height 128
click at [550, 456] on div "Étape Précédente Précédent Je valide Je valide" at bounding box center [582, 497] width 204 height 128
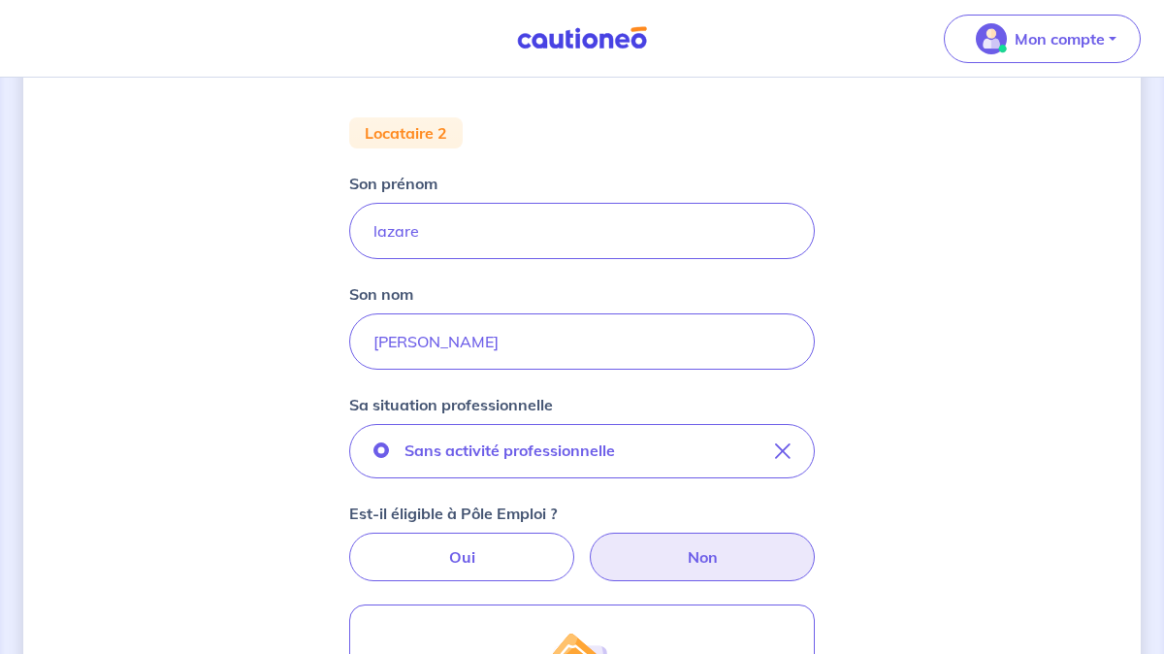
scroll to position [557, 0]
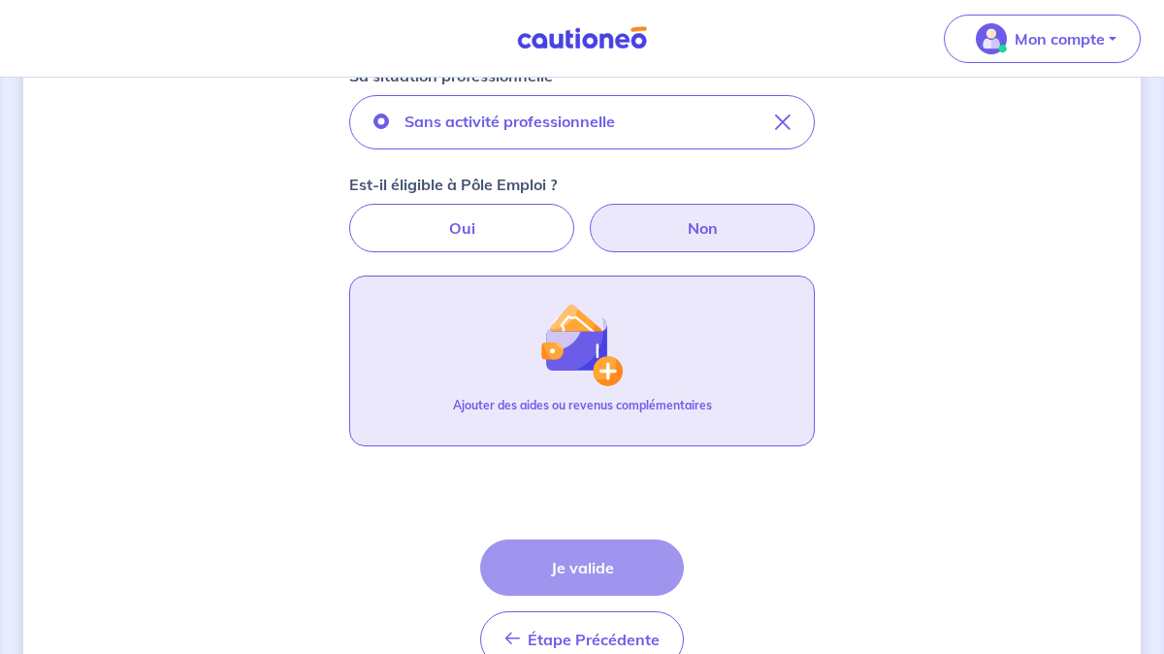
click at [604, 371] on img "button" at bounding box center [581, 344] width 83 height 83
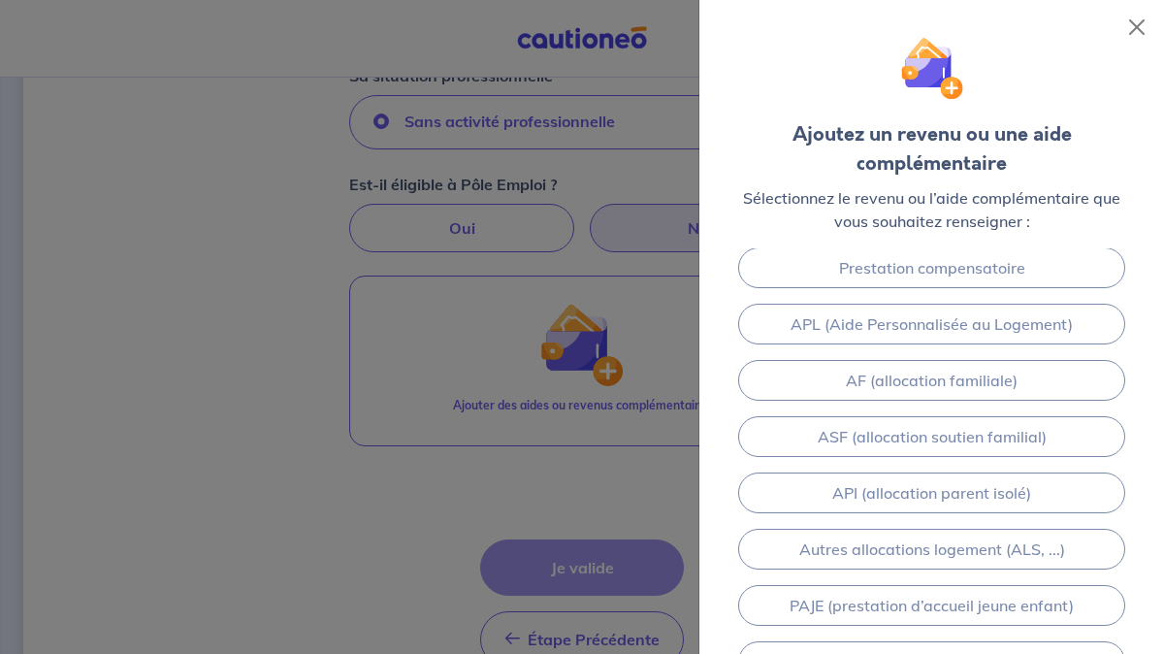
scroll to position [177, 0]
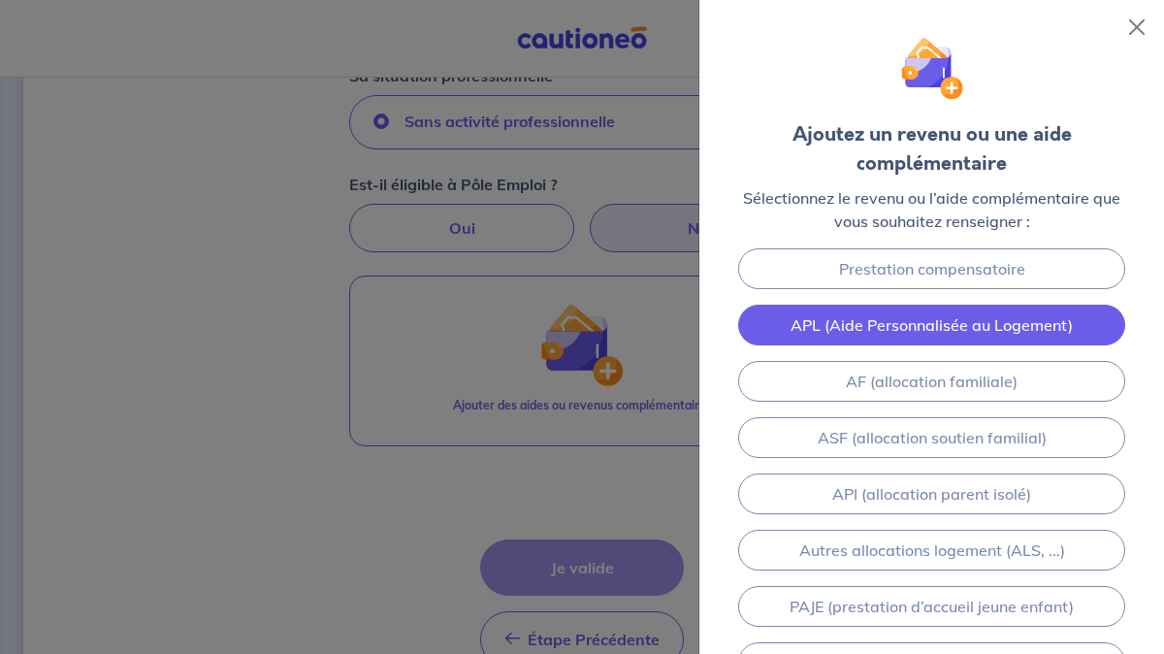
click at [867, 325] on link "APL (Aide Personnalisée au Logement)" at bounding box center [931, 325] width 387 height 41
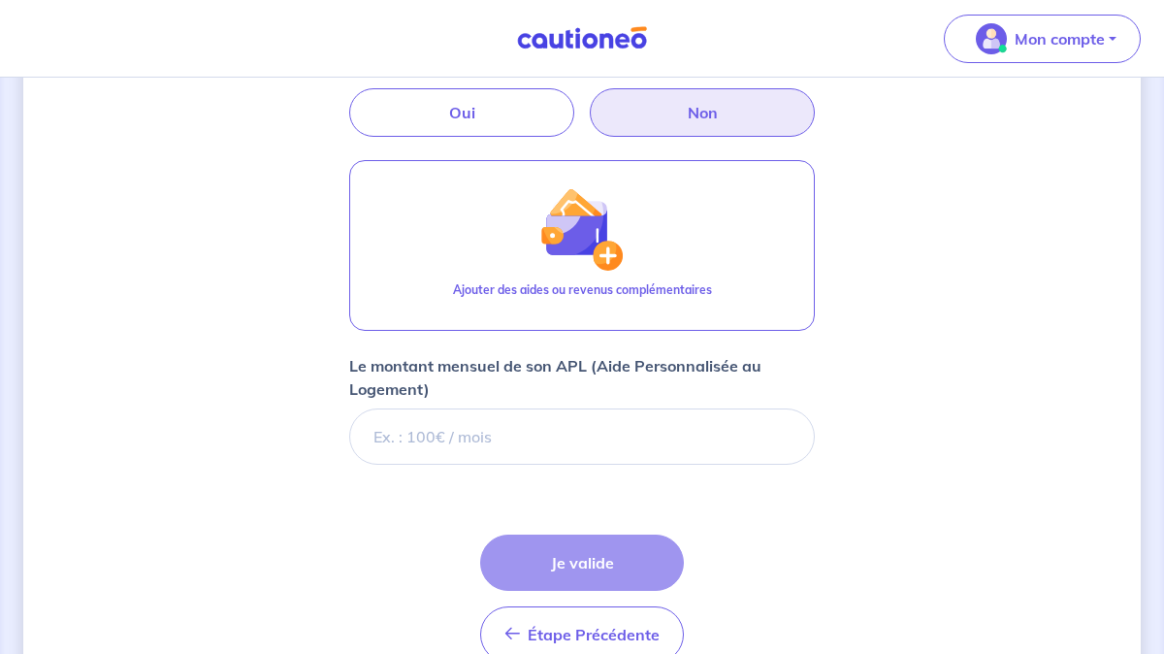
scroll to position [774, 0]
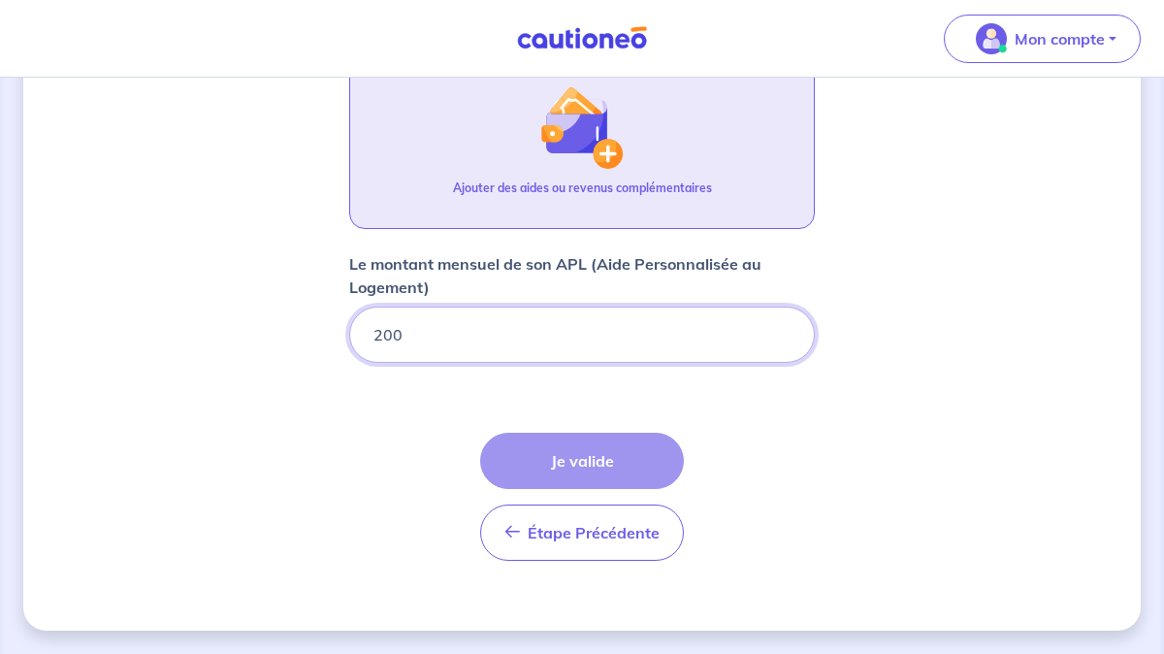
type input "200"
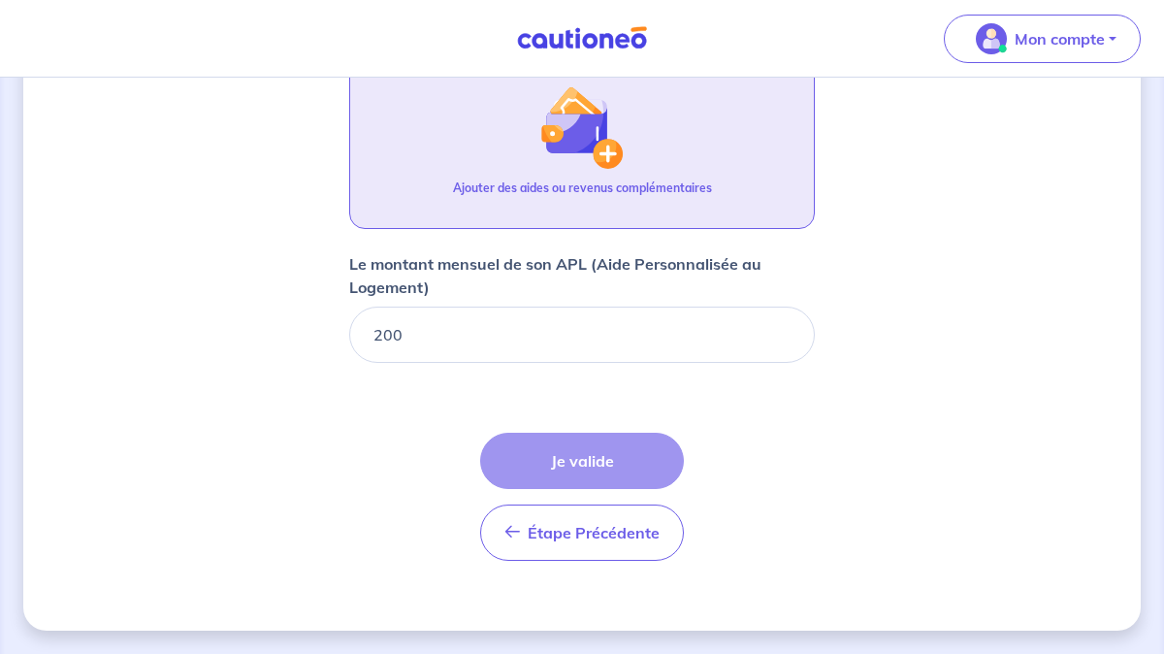
click at [617, 162] on img "button" at bounding box center [581, 126] width 83 height 83
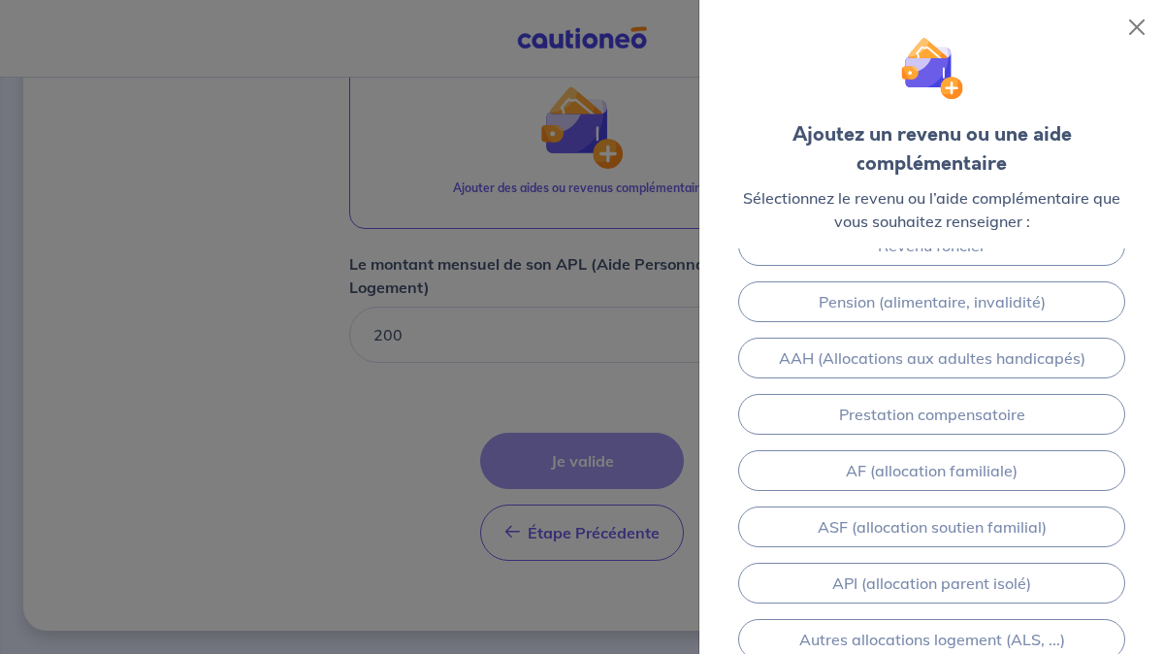
scroll to position [30, 0]
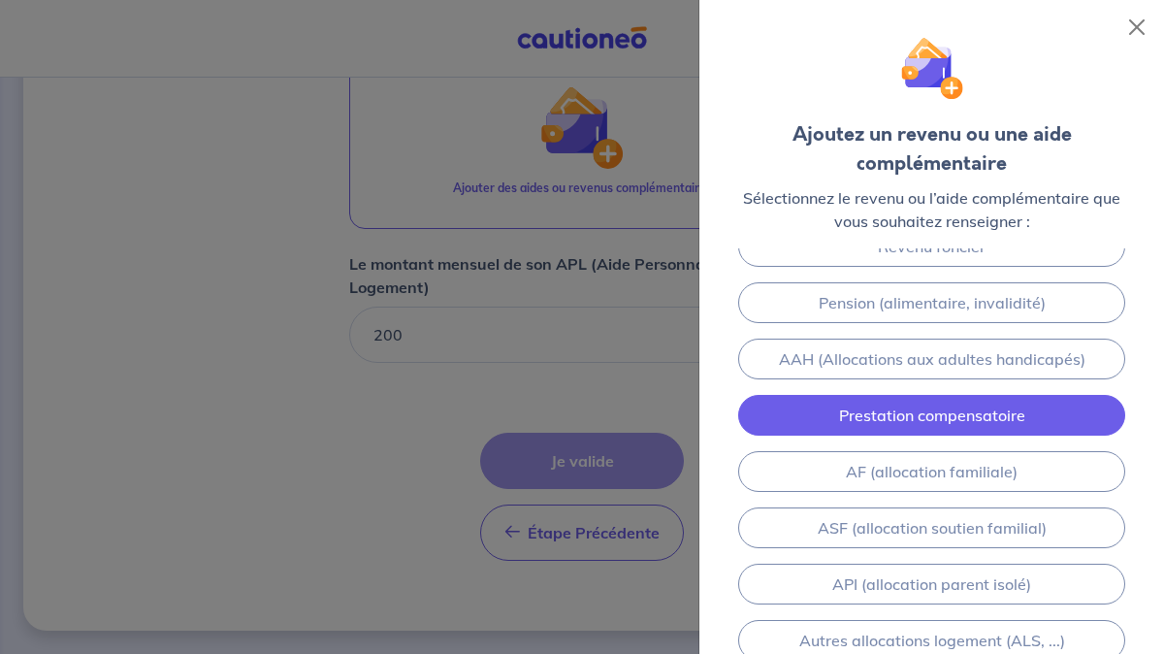
click at [864, 413] on link "Prestation compensatoire" at bounding box center [931, 415] width 387 height 41
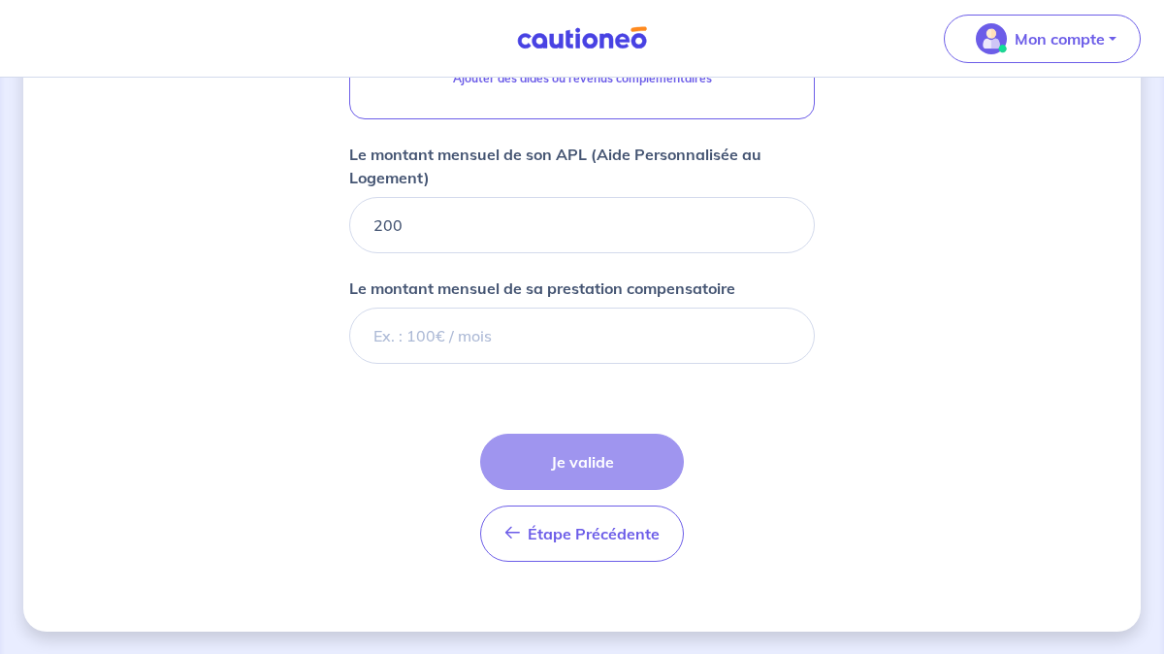
scroll to position [885, 0]
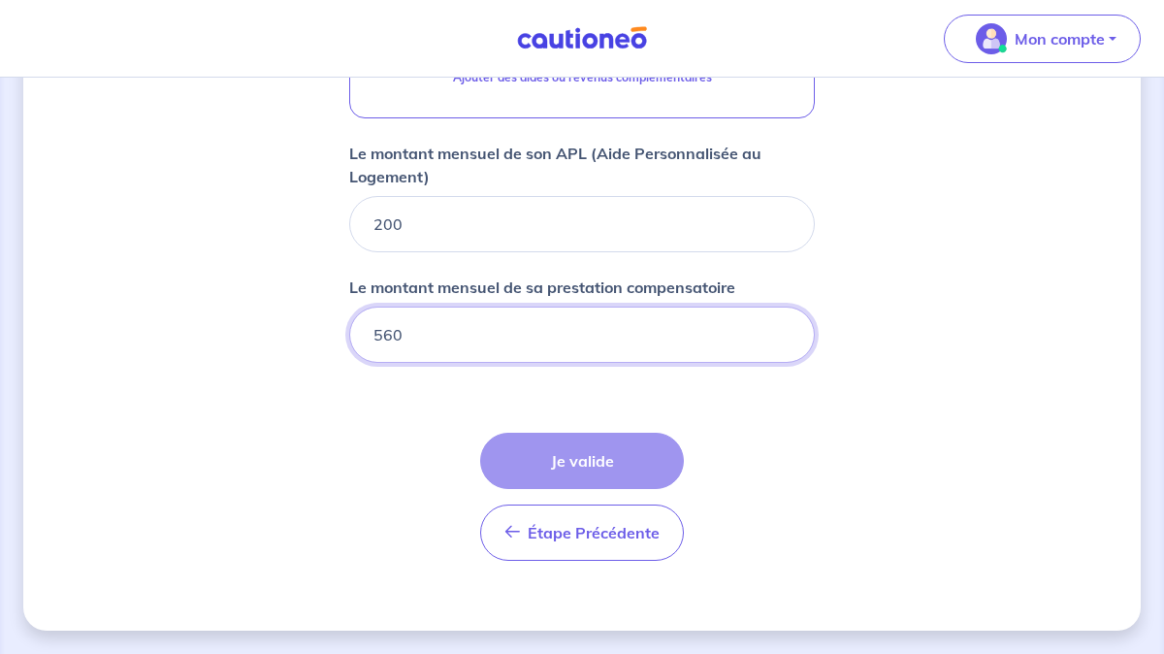
type input "560"
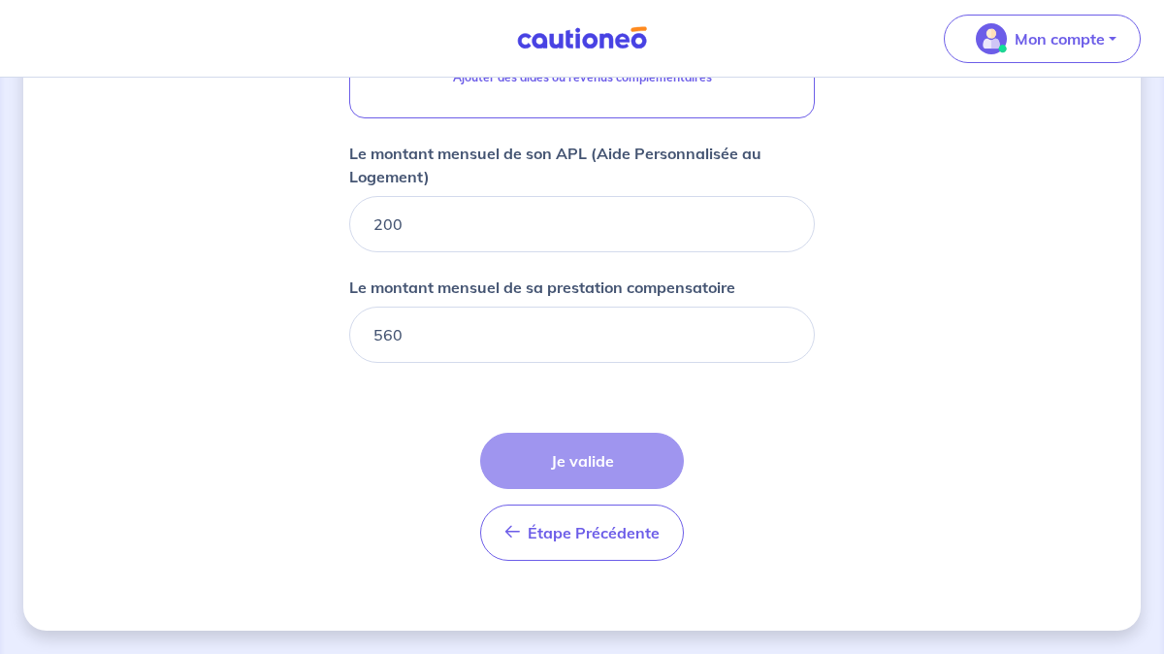
click at [537, 462] on div "Étape Précédente Précédent Je valide Je valide" at bounding box center [582, 497] width 204 height 128
click at [578, 465] on div "Étape Précédente Précédent Je valide Je valide" at bounding box center [582, 497] width 204 height 128
click at [563, 410] on form "Locataire 2 Son prénom [PERSON_NAME] nom [PERSON_NAME] Sa situation professionn…" at bounding box center [582, 19] width 466 height 1116
click at [615, 474] on div "Étape Précédente Précédent Je valide Je valide" at bounding box center [582, 497] width 204 height 128
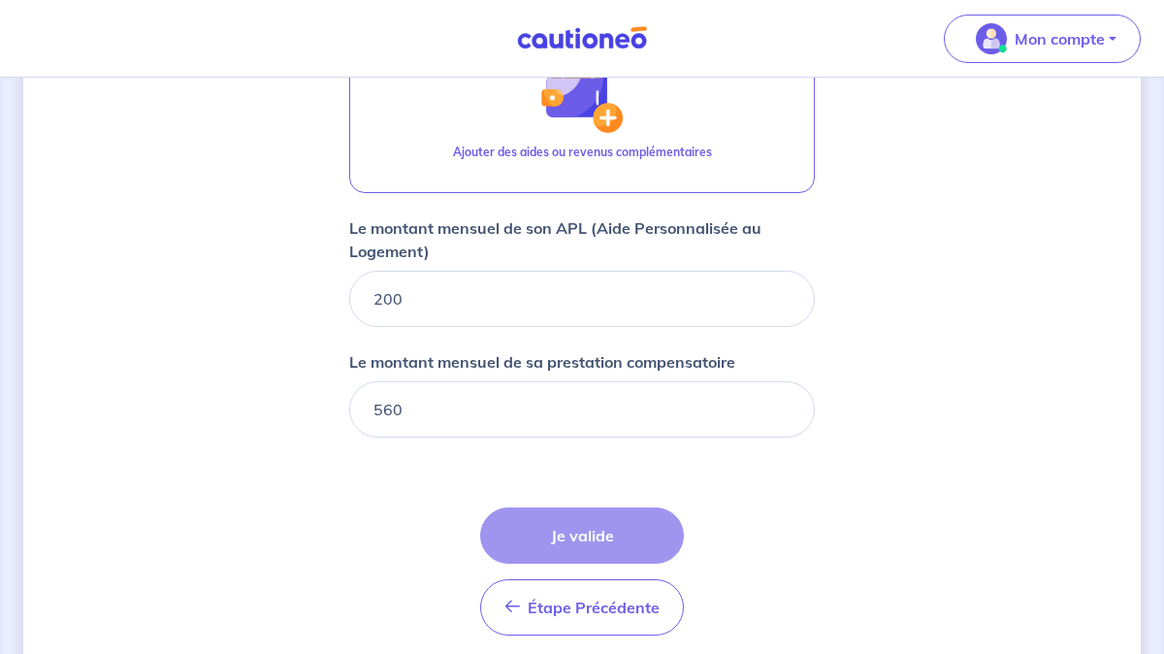
scroll to position [765, 0]
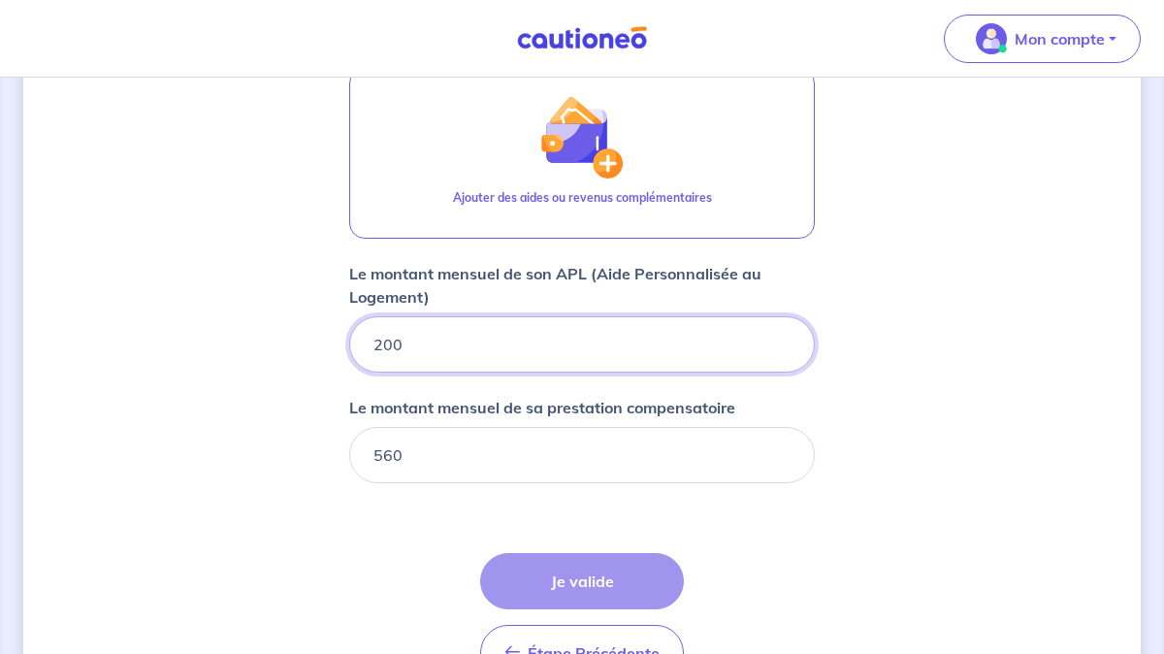
click at [1009, 324] on div "Concernant vos locataires Locataire 2 Son prénom lazare Son nom [PERSON_NAME] S…" at bounding box center [582, 43] width 1118 height 1415
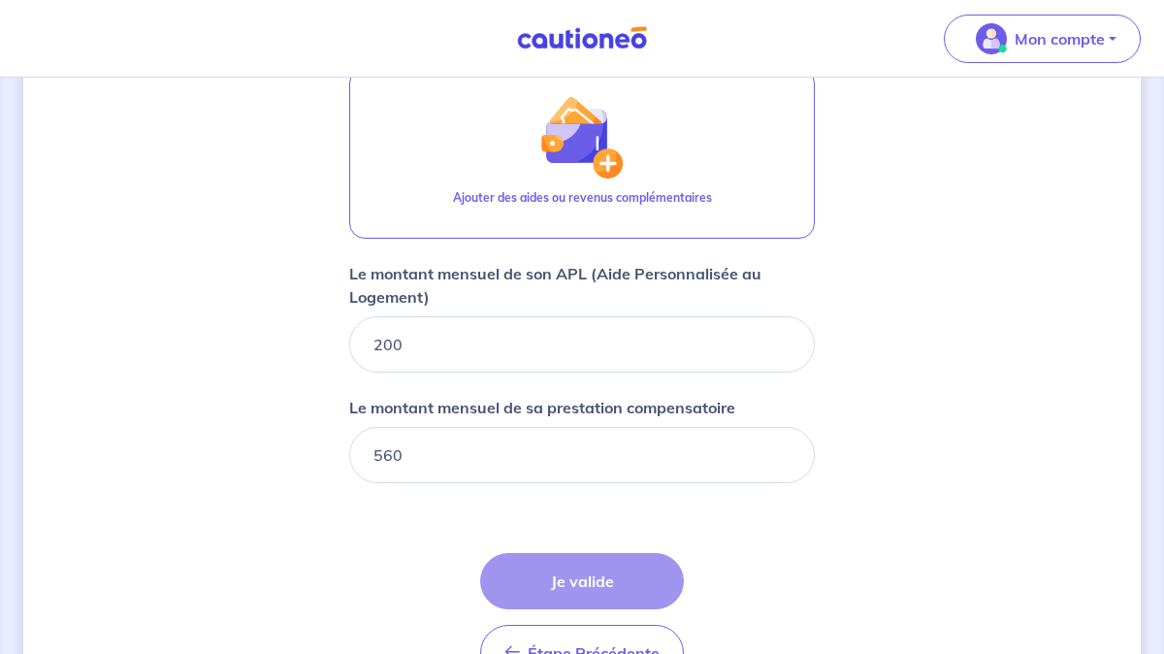
click at [562, 595] on div "Étape Précédente Précédent Je valide Je valide" at bounding box center [582, 617] width 204 height 128
click at [513, 483] on form "Locataire 2 Son prénom [PERSON_NAME] nom [PERSON_NAME] Sa situation professionn…" at bounding box center [582, 139] width 466 height 1116
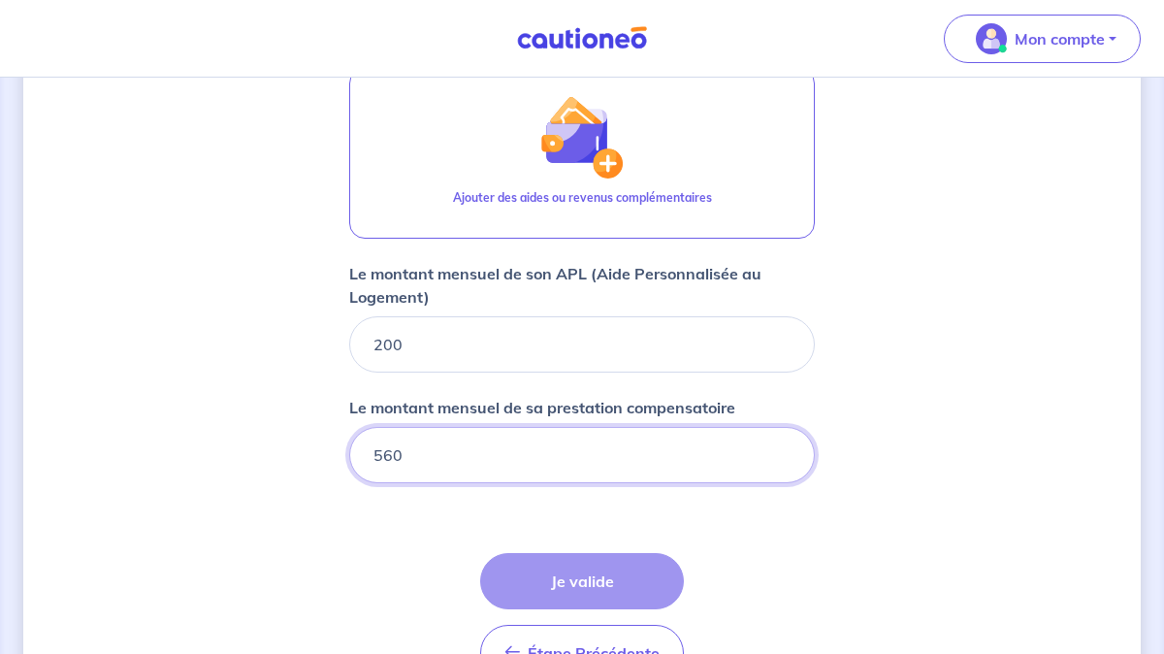
click at [509, 455] on input "560" at bounding box center [582, 455] width 466 height 56
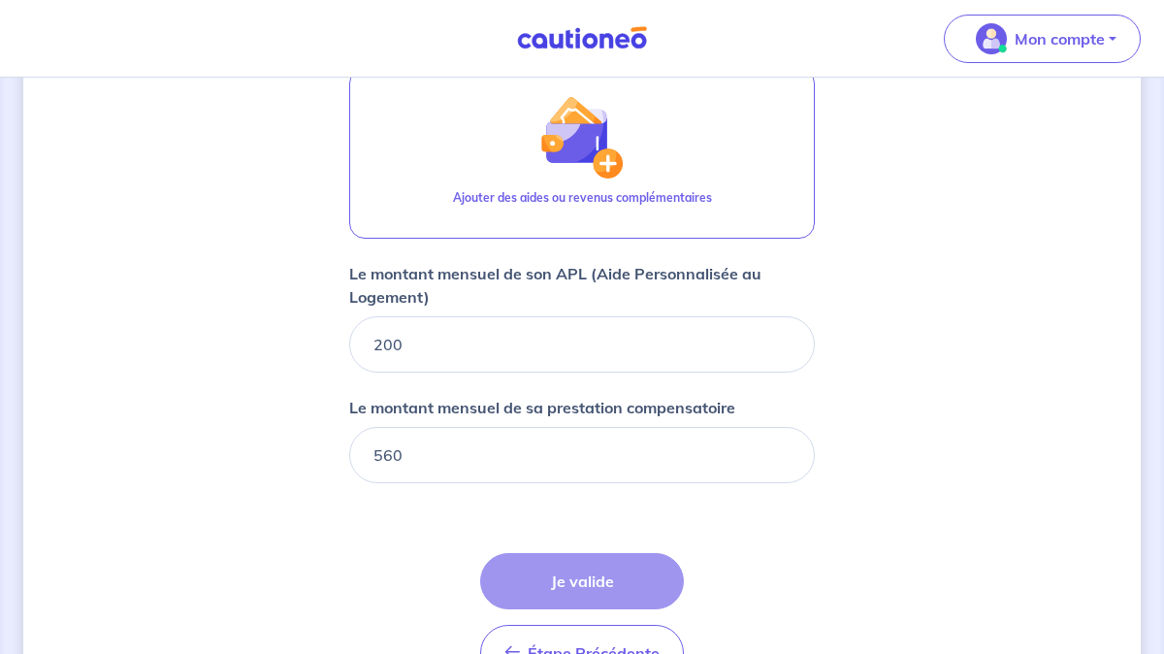
click at [505, 505] on form "Locataire 2 Son prénom [PERSON_NAME] nom [PERSON_NAME] Sa situation professionn…" at bounding box center [582, 139] width 466 height 1116
click at [581, 594] on div "Étape Précédente Précédent Je valide Je valide" at bounding box center [582, 617] width 204 height 128
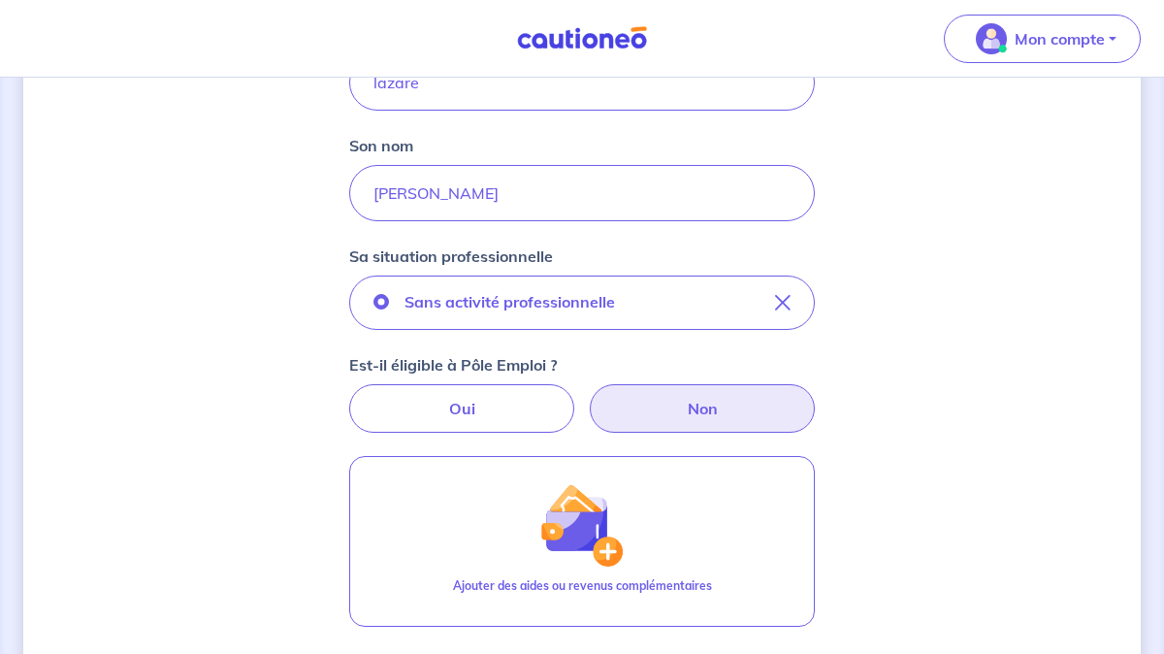
scroll to position [885, 0]
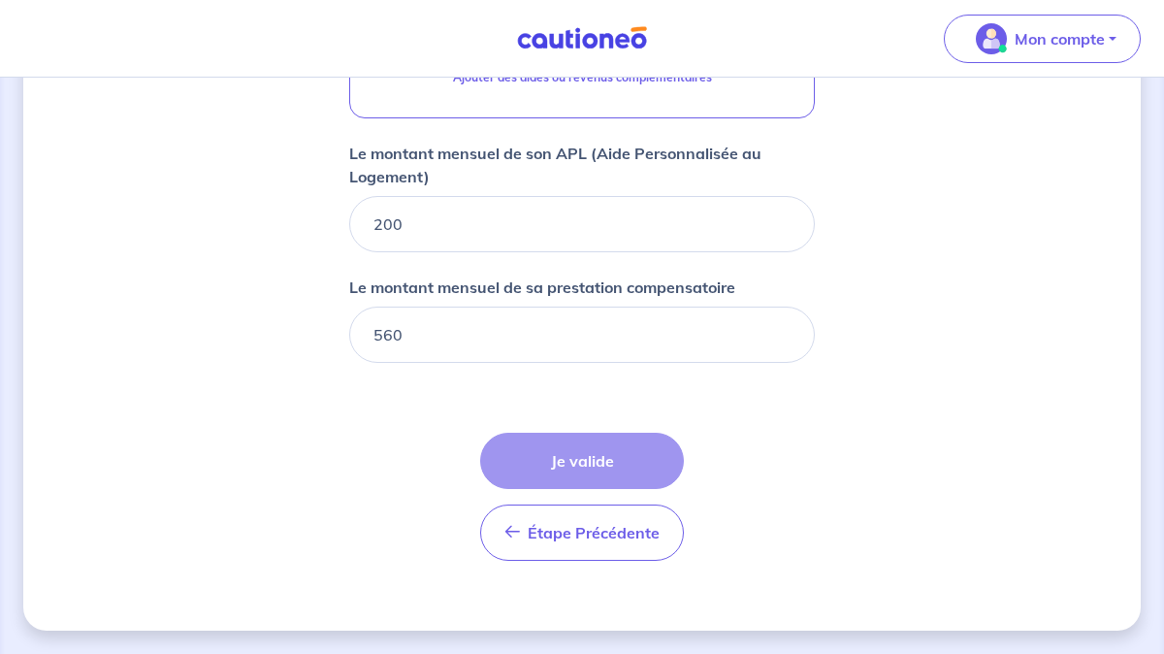
click at [589, 433] on div "Étape Précédente Précédent Je valide Je valide" at bounding box center [582, 497] width 204 height 128
click at [585, 456] on div "Étape Précédente Précédent Je valide Je valide" at bounding box center [582, 497] width 204 height 128
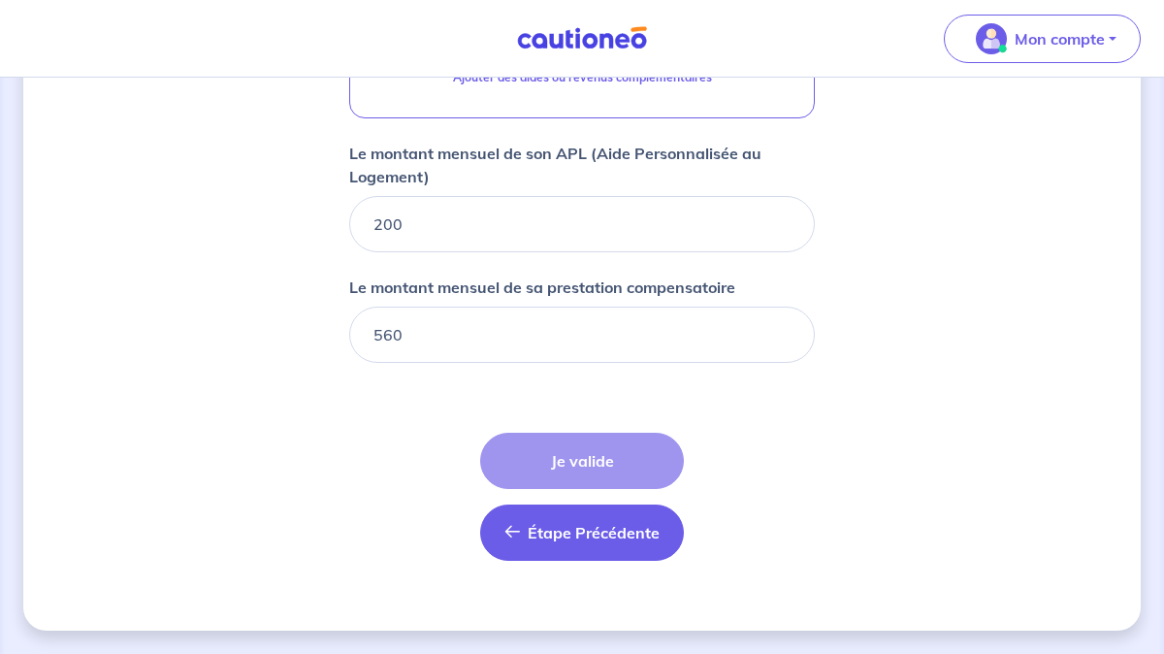
click at [572, 514] on button "Étape Précédente Précédent" at bounding box center [582, 532] width 204 height 56
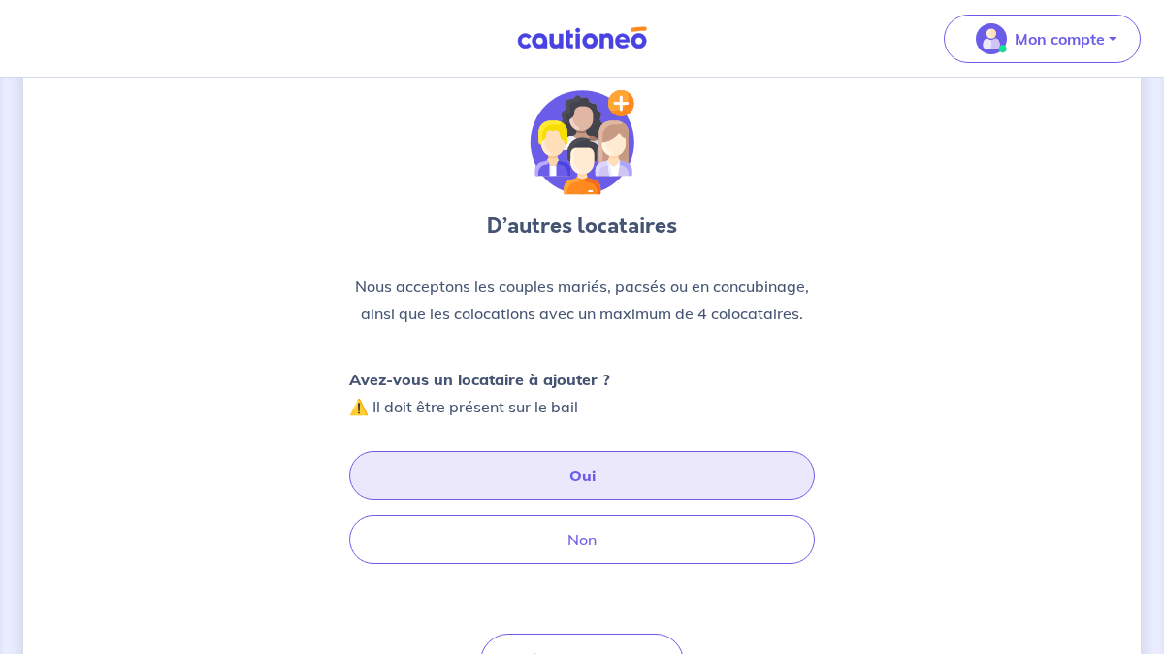
scroll to position [171, 0]
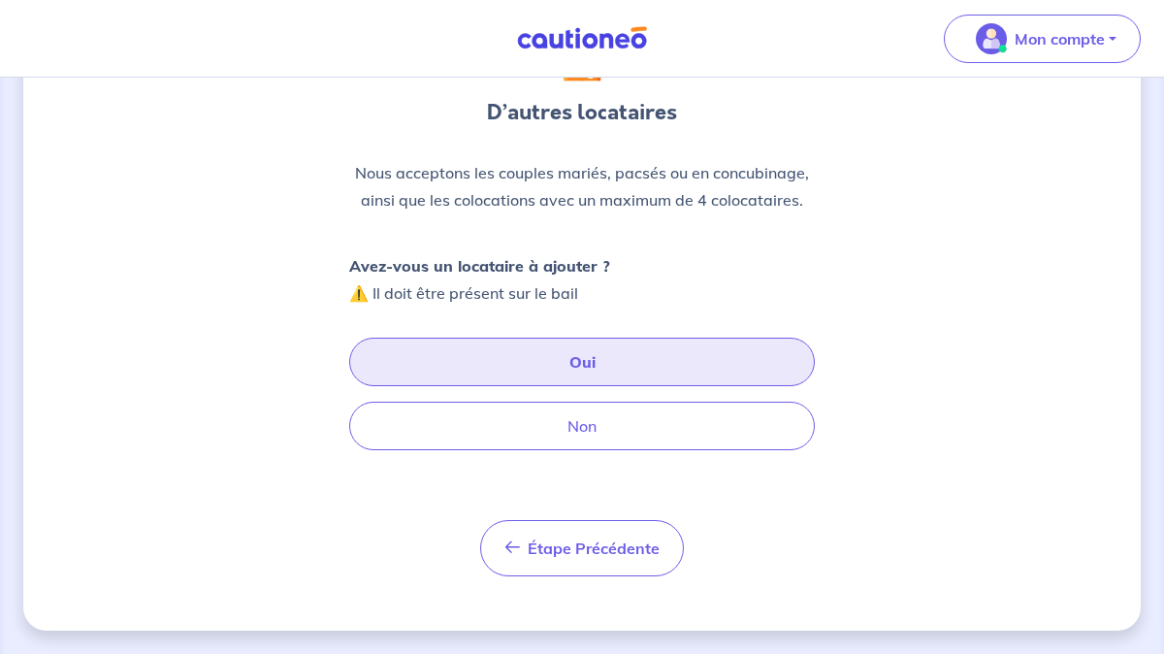
click at [546, 360] on button "Oui" at bounding box center [582, 362] width 466 height 49
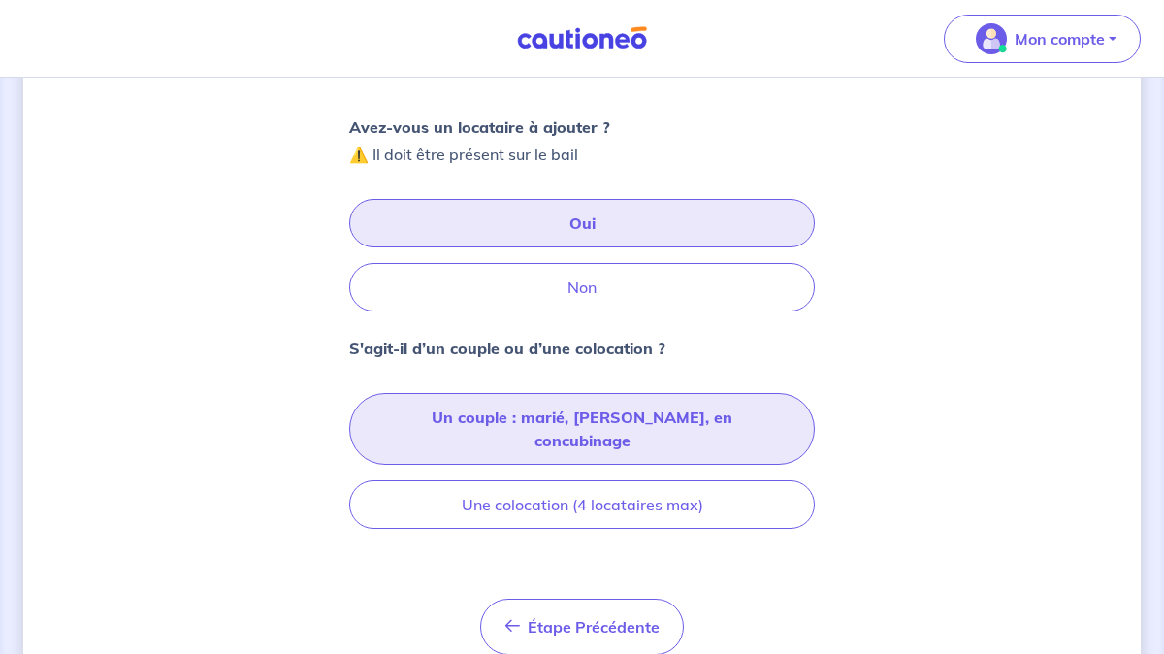
click at [540, 408] on button "Un couple : marié, [PERSON_NAME], en concubinage" at bounding box center [582, 429] width 466 height 72
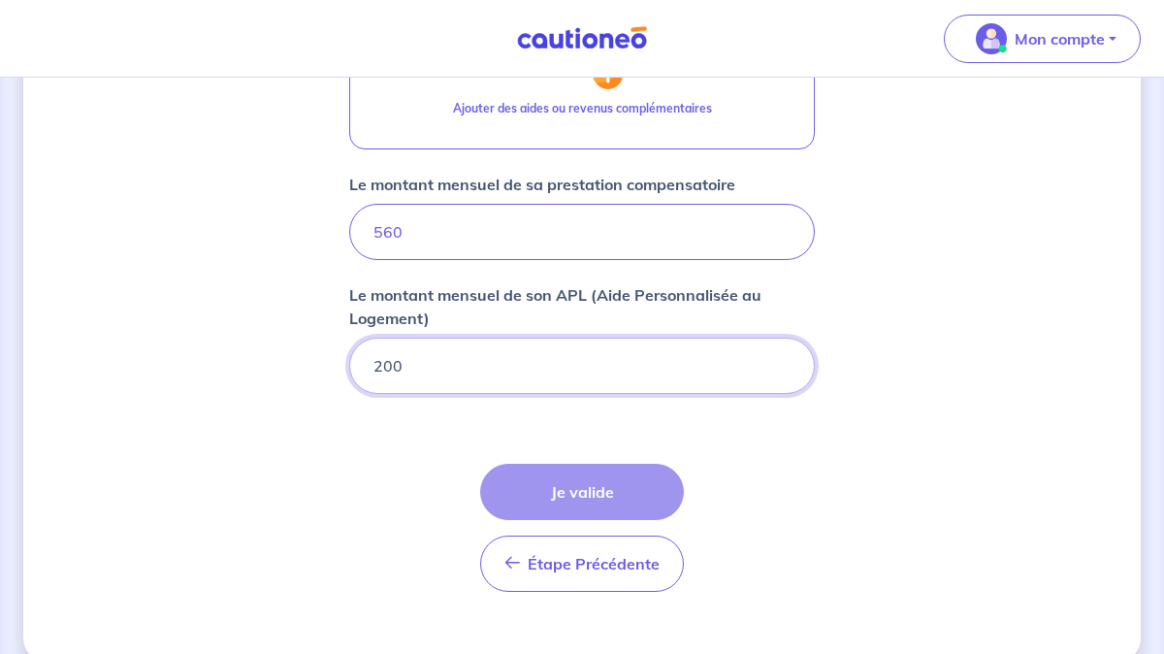
scroll to position [885, 0]
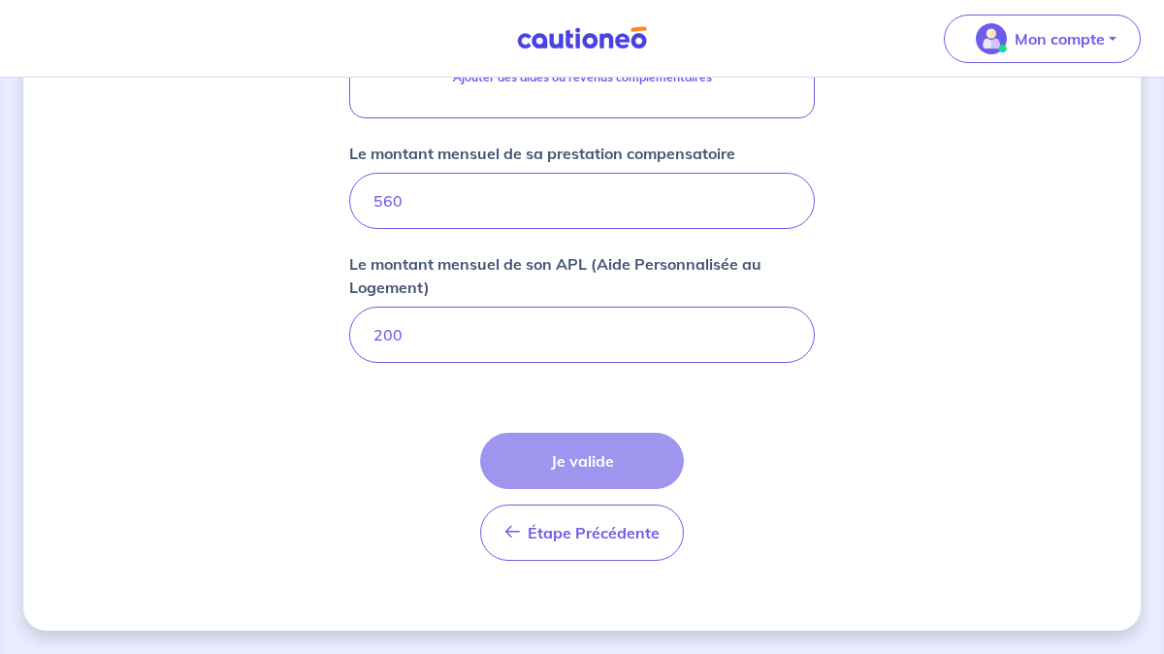
click at [571, 473] on div "Étape Précédente Précédent Je valide Je valide" at bounding box center [582, 497] width 204 height 128
click at [571, 474] on div "Étape Précédente Précédent Je valide Je valide" at bounding box center [582, 497] width 204 height 128
click at [783, 446] on form "Locataire 2 Son prénom [PERSON_NAME] nom [PERSON_NAME] Sa situation professionn…" at bounding box center [582, 19] width 466 height 1116
click at [514, 321] on input "200" at bounding box center [582, 335] width 466 height 56
click at [467, 282] on p "Le montant mensuel de son APL (Aide Personnalisée au Logement)" at bounding box center [582, 275] width 466 height 47
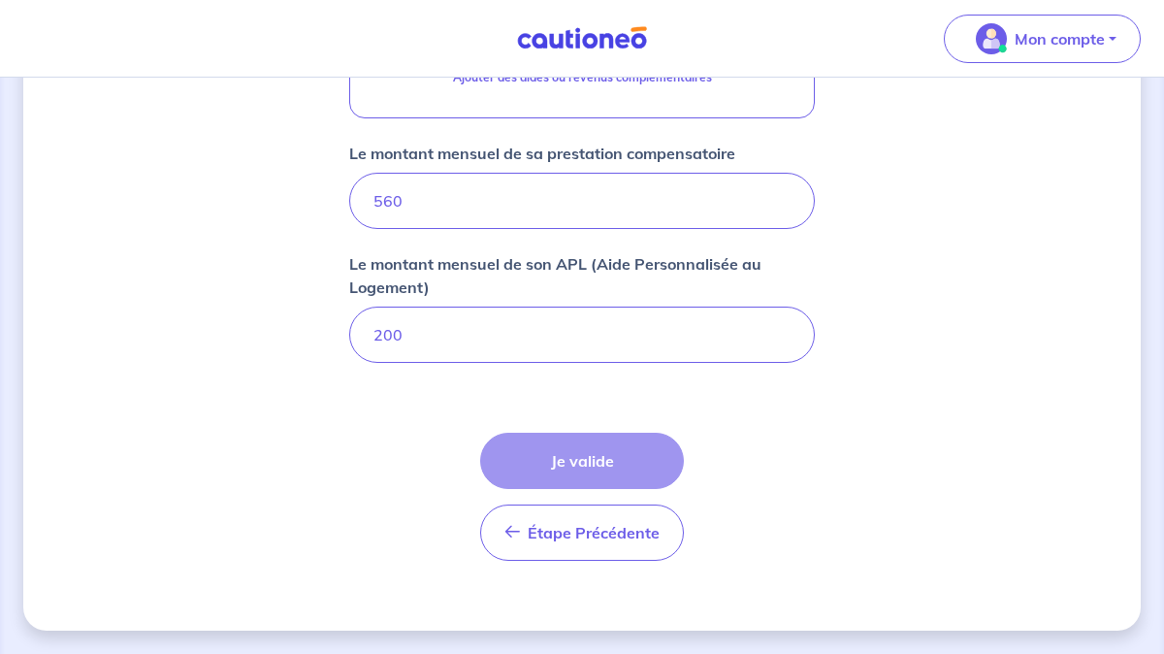
click at [467, 307] on input "200" at bounding box center [582, 335] width 466 height 56
click at [576, 346] on input "200" at bounding box center [582, 335] width 466 height 56
click at [652, 486] on div "Étape Précédente Précédent Je valide Je valide" at bounding box center [582, 497] width 204 height 128
click at [714, 469] on form "Locataire 2 Son prénom [PERSON_NAME] nom [PERSON_NAME] Sa situation professionn…" at bounding box center [582, 19] width 466 height 1116
click at [764, 420] on form "Locataire 2 Son prénom [PERSON_NAME] nom [PERSON_NAME] Sa situation professionn…" at bounding box center [582, 19] width 466 height 1116
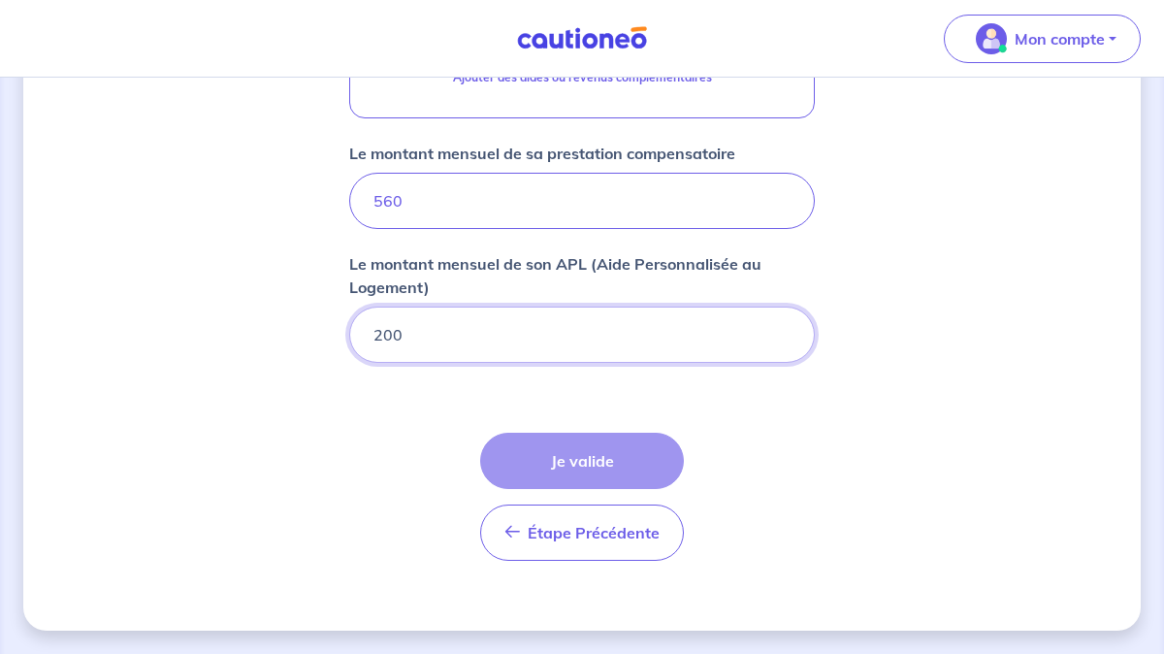
click at [571, 342] on input "200" at bounding box center [582, 335] width 466 height 56
click at [395, 396] on form "Locataire 2 Son prénom [PERSON_NAME] nom [PERSON_NAME] Sa situation professionn…" at bounding box center [582, 19] width 466 height 1116
click at [626, 458] on div "Étape Précédente Précédent Je valide Je valide" at bounding box center [582, 497] width 204 height 128
click at [585, 450] on div "Étape Précédente Précédent Je valide Je valide" at bounding box center [582, 497] width 204 height 128
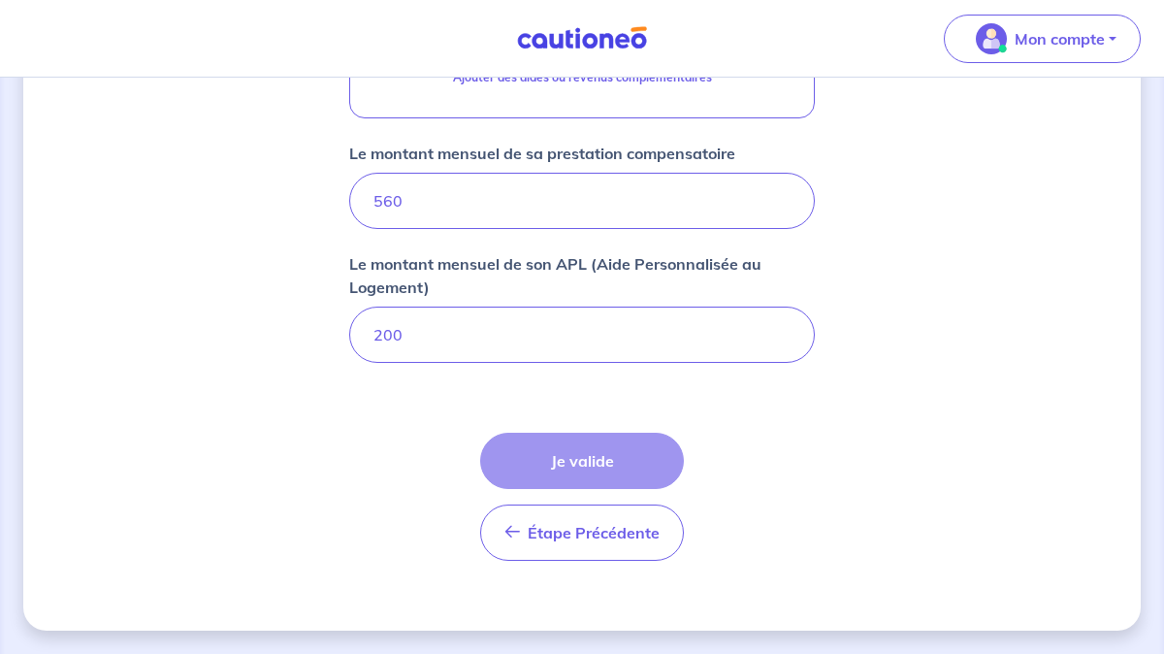
click at [585, 450] on div "Étape Précédente Précédent Je valide Je valide" at bounding box center [582, 497] width 204 height 128
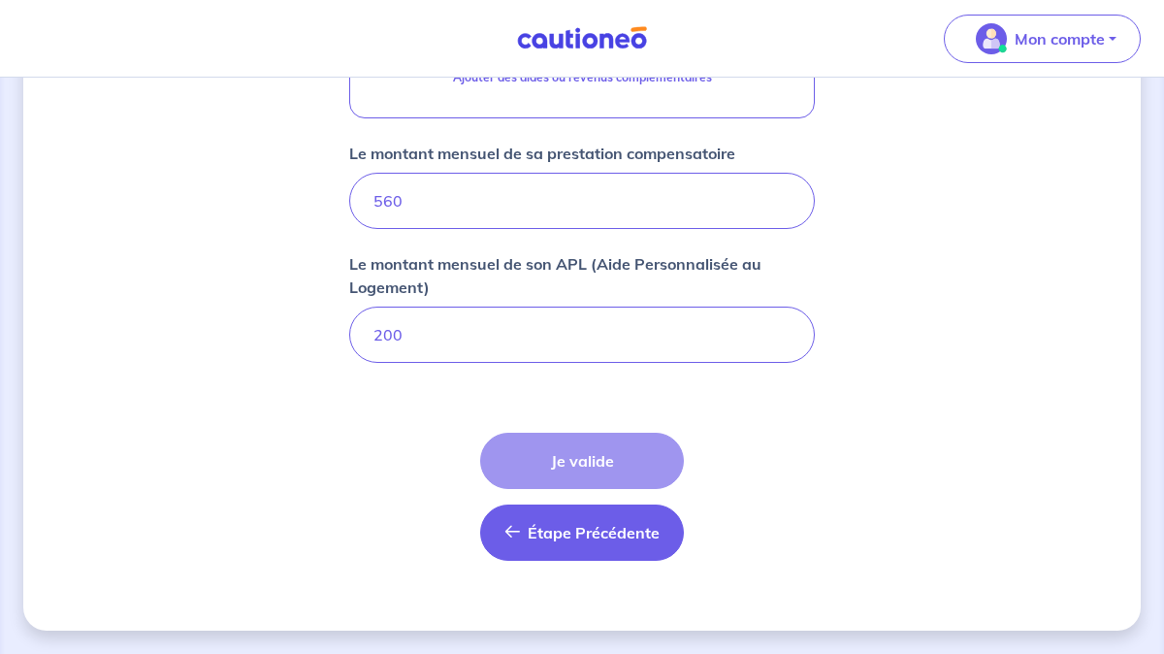
click at [586, 521] on button "Étape Précédente Précédent" at bounding box center [582, 532] width 204 height 56
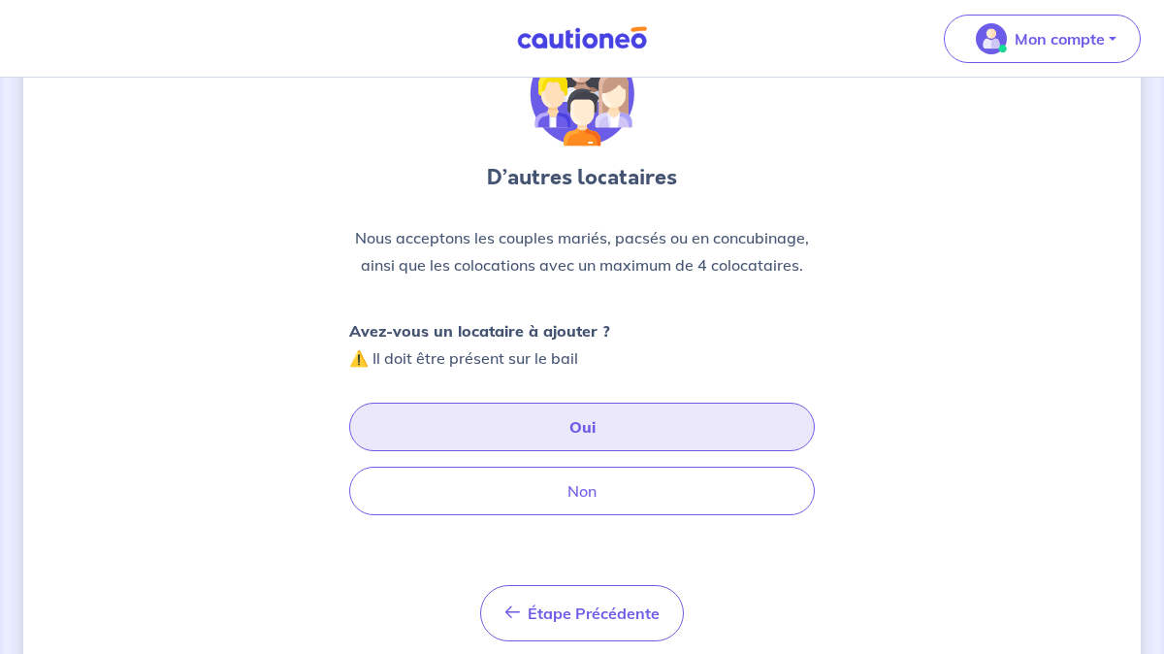
scroll to position [116, 0]
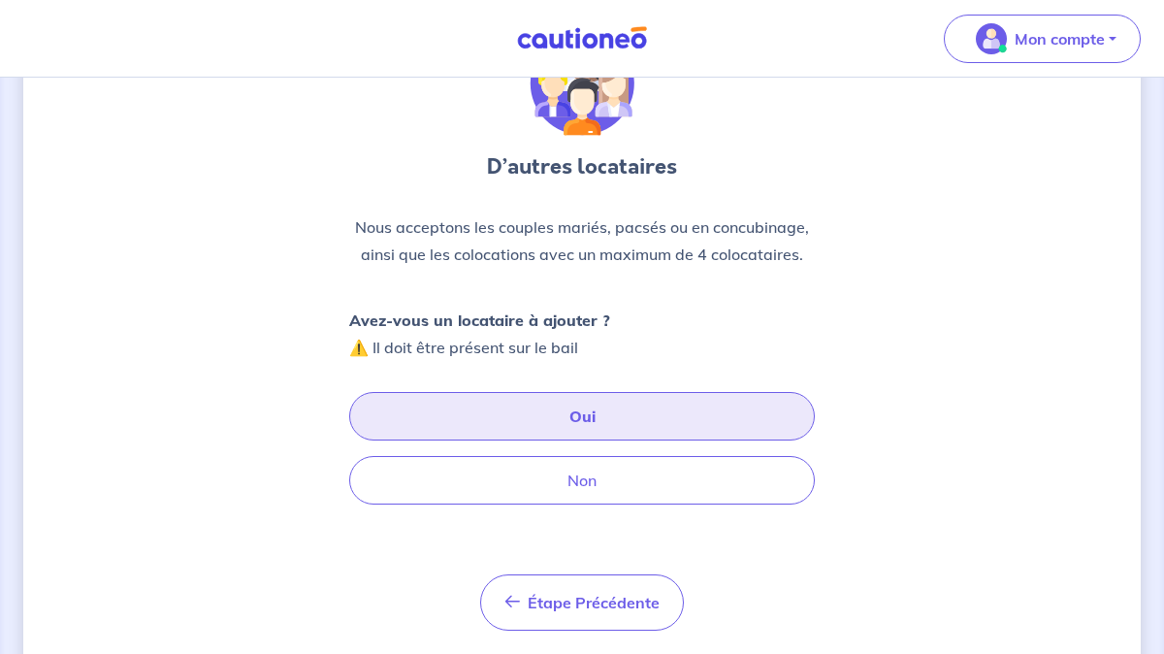
click at [588, 409] on button "Oui" at bounding box center [582, 416] width 466 height 49
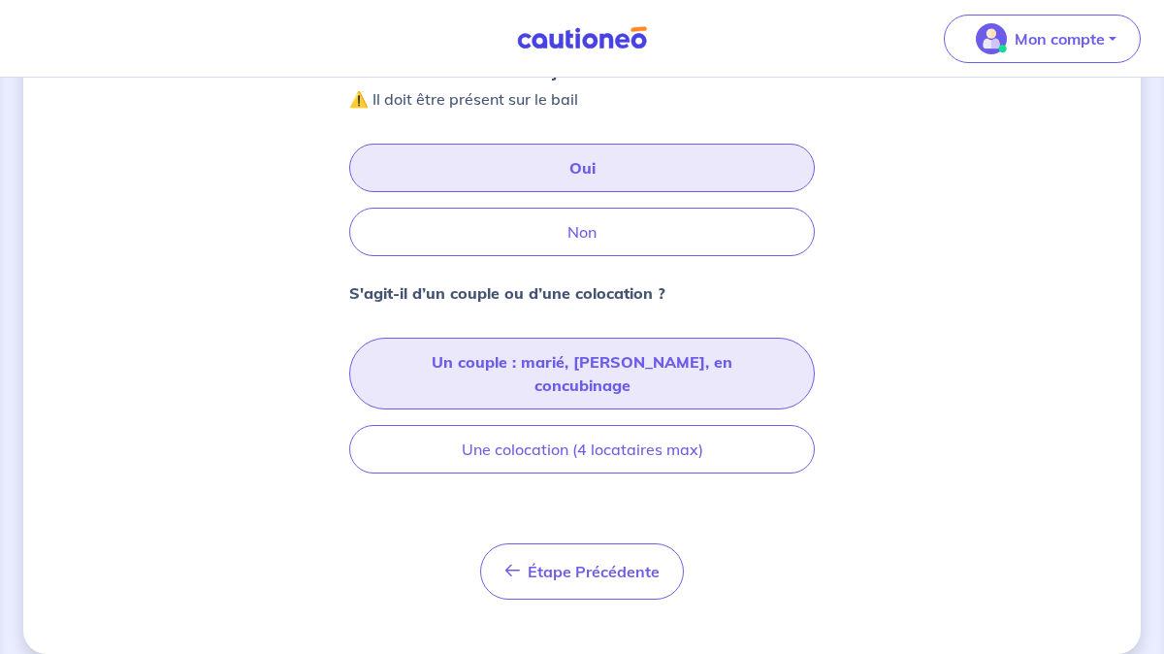
click at [594, 341] on button "Un couple : marié, [PERSON_NAME], en concubinage" at bounding box center [582, 374] width 466 height 72
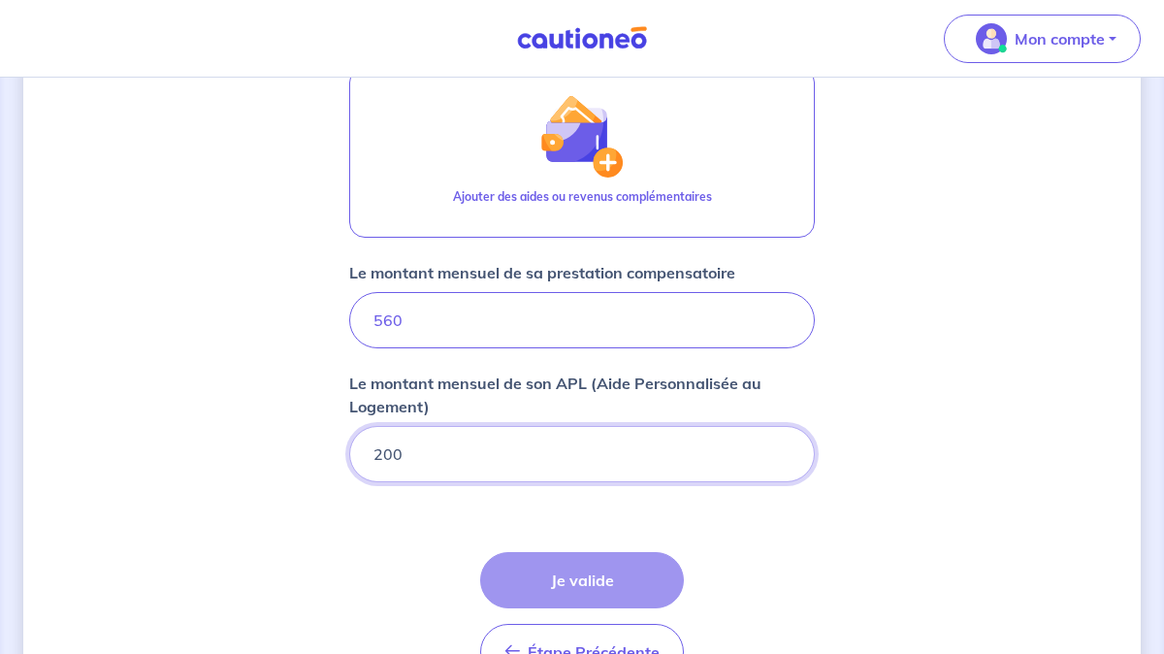
scroll to position [885, 0]
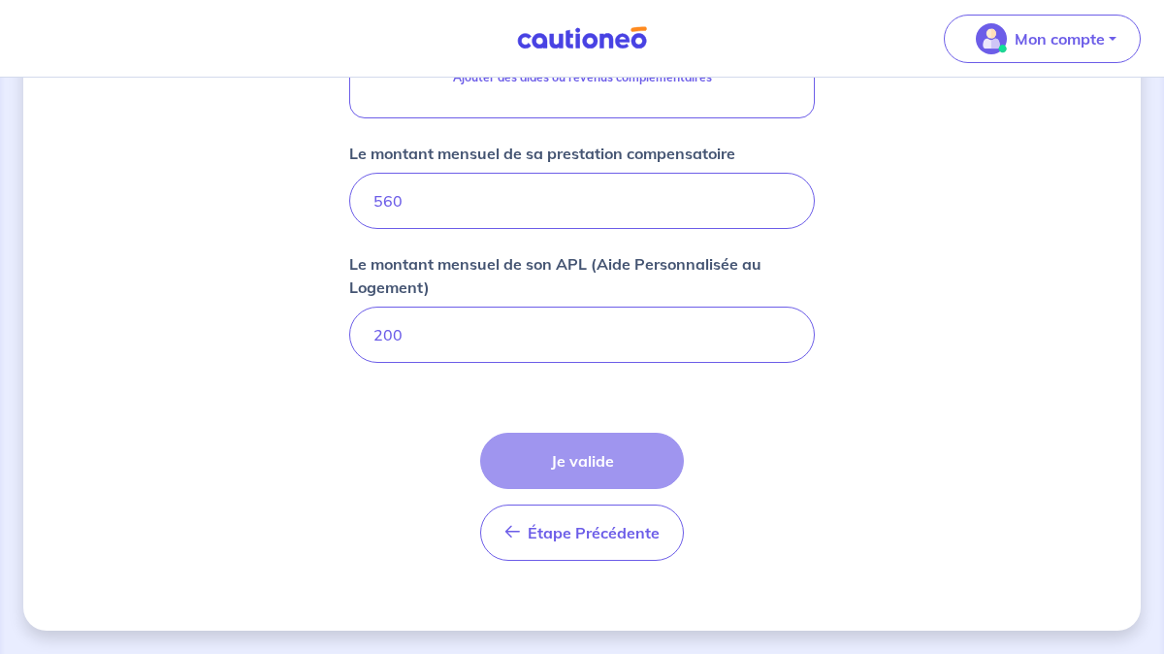
click at [593, 452] on div "Étape Précédente Précédent Je valide Je valide" at bounding box center [582, 497] width 204 height 128
click at [573, 428] on form "Locataire 2 Son prénom [PERSON_NAME] nom [PERSON_NAME] Sa situation professionn…" at bounding box center [582, 19] width 466 height 1116
click at [560, 382] on form "Locataire 2 Son prénom [PERSON_NAME] nom [PERSON_NAME] Sa situation professionn…" at bounding box center [582, 19] width 466 height 1116
click at [535, 437] on div "Étape Précédente Précédent Je valide Je valide" at bounding box center [582, 497] width 204 height 128
